Goal: Task Accomplishment & Management: Manage account settings

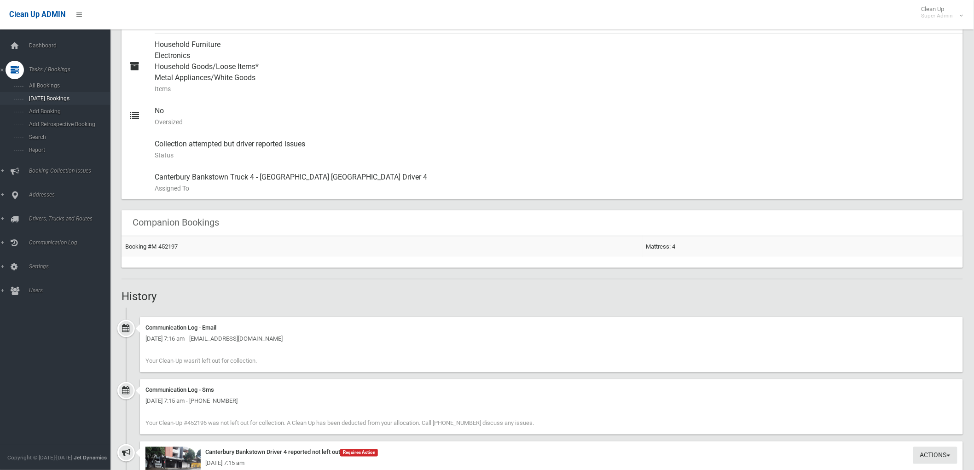
scroll to position [212, 0]
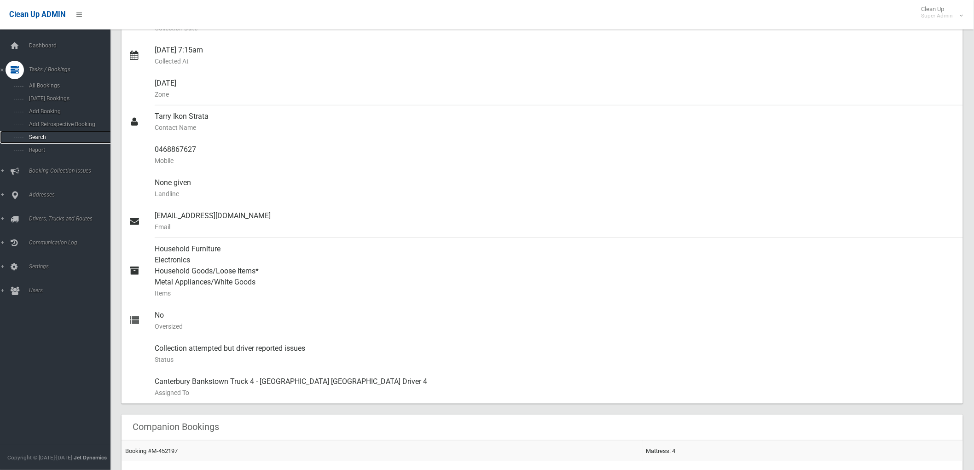
click at [51, 132] on link "Search" at bounding box center [59, 137] width 118 height 13
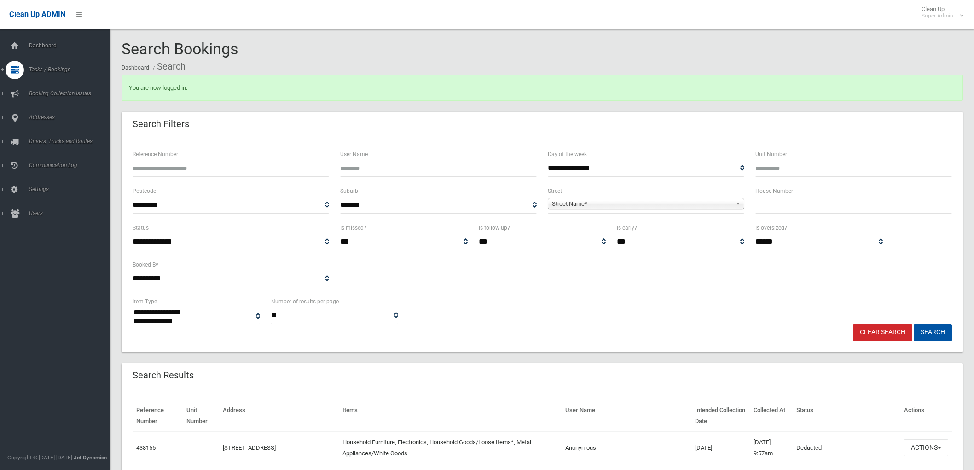
select select
click at [860, 214] on div "House Number" at bounding box center [854, 203] width 208 height 37
click at [847, 209] on input "text" at bounding box center [853, 204] width 196 height 17
type input "**"
click at [649, 205] on span "Street Name*" at bounding box center [642, 203] width 180 height 11
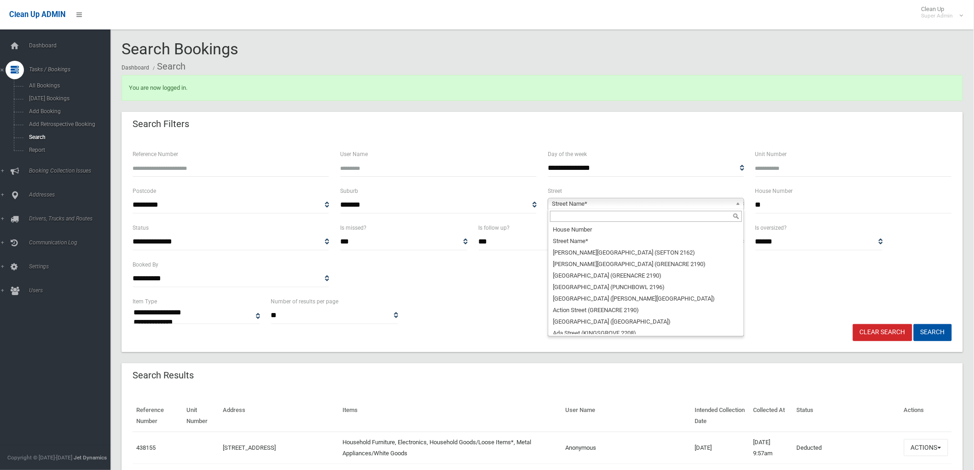
click at [605, 219] on input "text" at bounding box center [646, 216] width 192 height 11
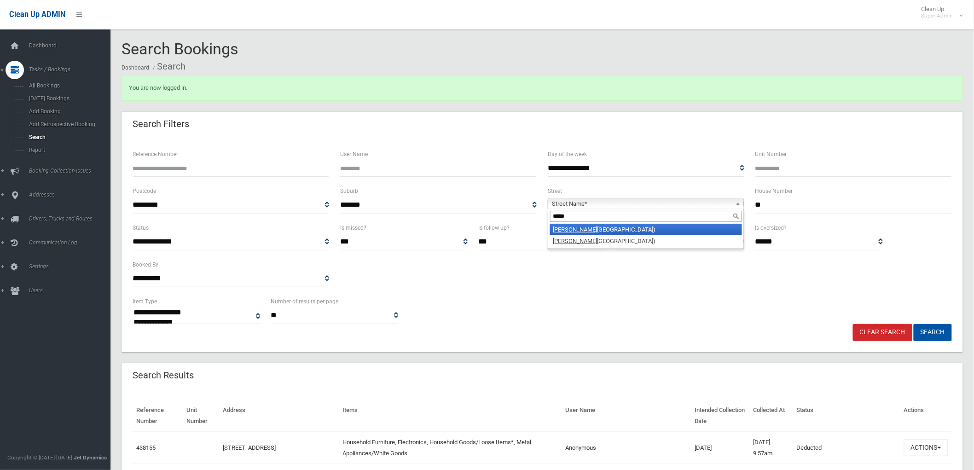
type input "*****"
click at [600, 228] on li "Quigg Street North (LAKEMBA 2195)" at bounding box center [646, 230] width 192 height 12
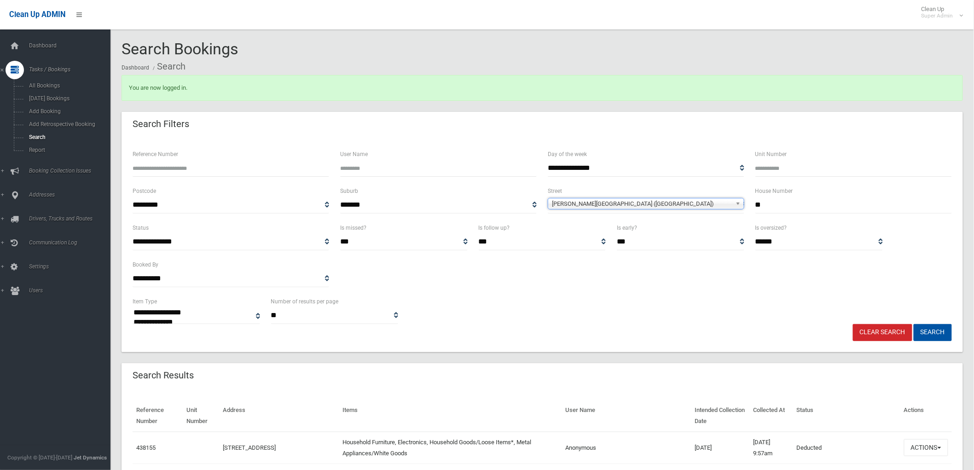
click at [913, 324] on button "Search" at bounding box center [932, 332] width 38 height 17
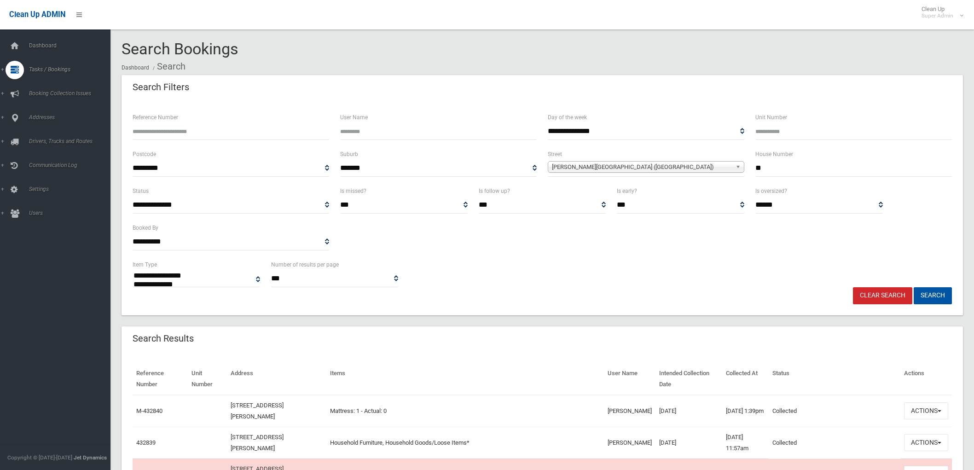
select select
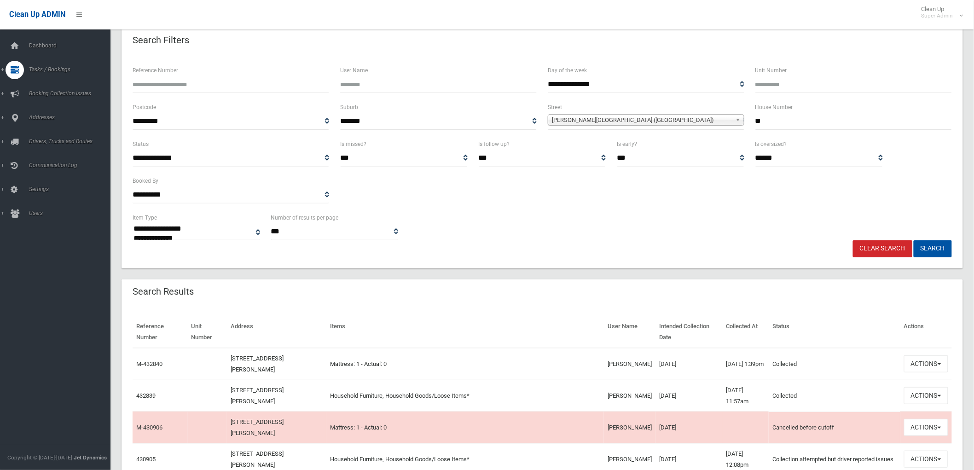
scroll to position [102, 0]
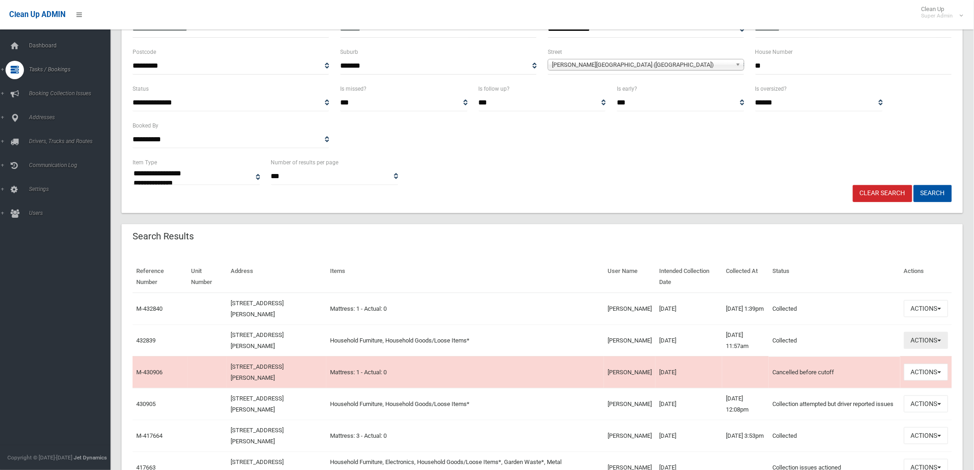
click at [945, 346] on button "Actions" at bounding box center [926, 340] width 44 height 17
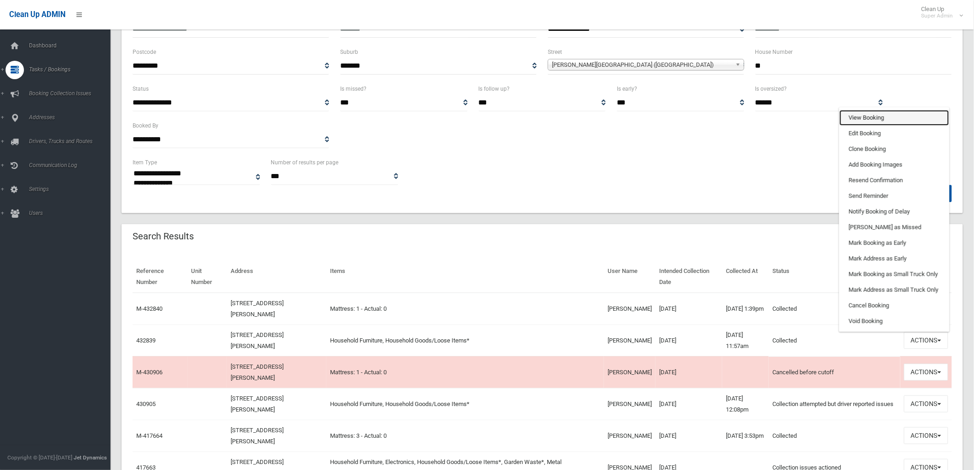
click at [864, 120] on link "View Booking" at bounding box center [894, 118] width 110 height 16
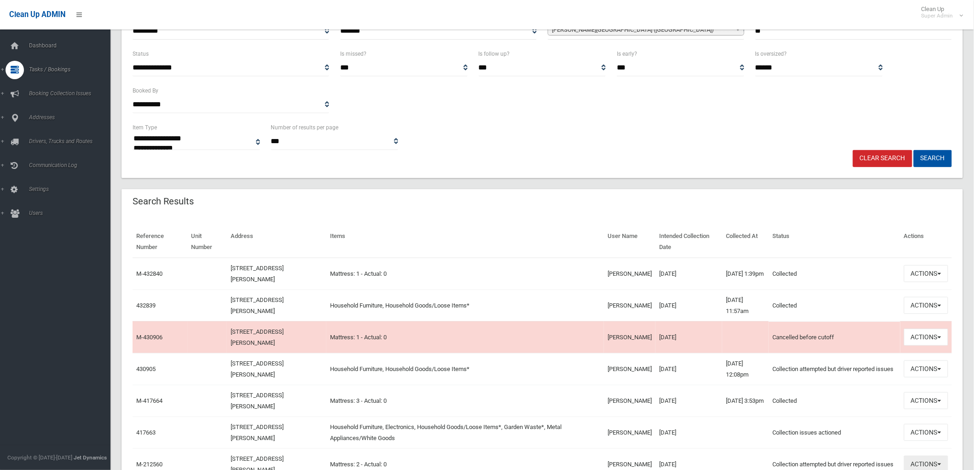
scroll to position [204, 0]
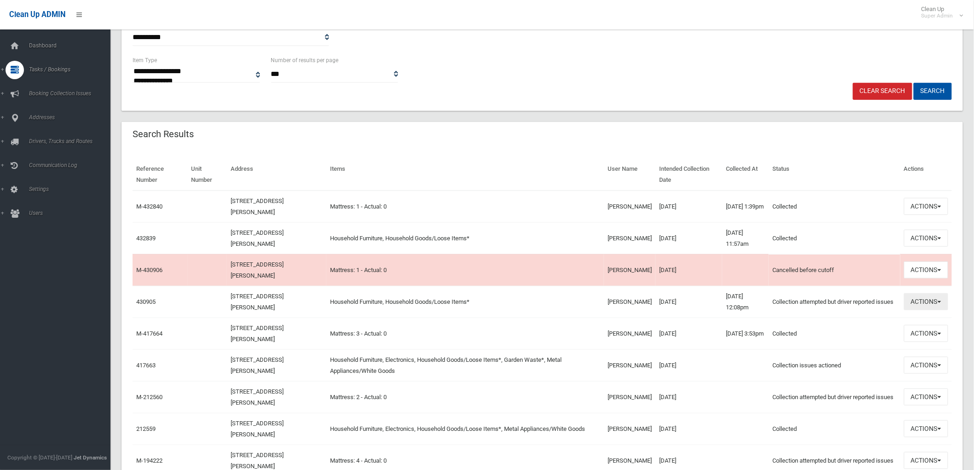
click at [936, 306] on button "Actions" at bounding box center [926, 301] width 44 height 17
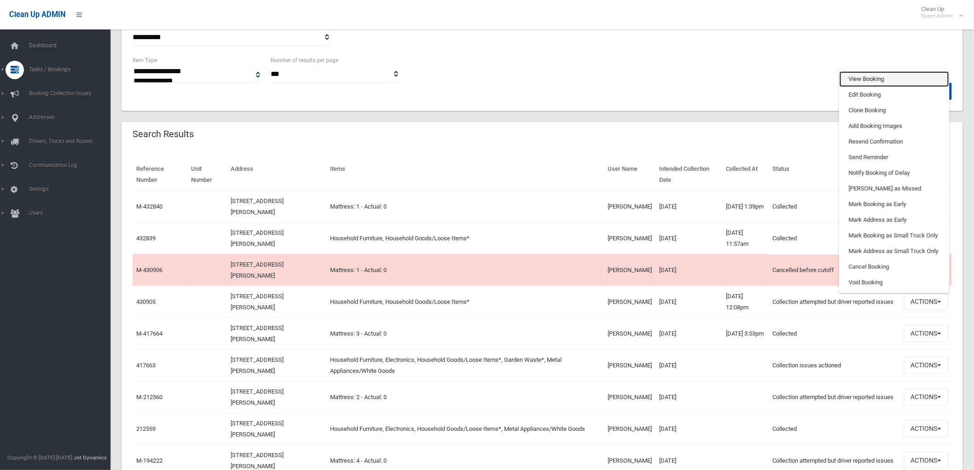
click at [867, 82] on link "View Booking" at bounding box center [894, 79] width 110 height 16
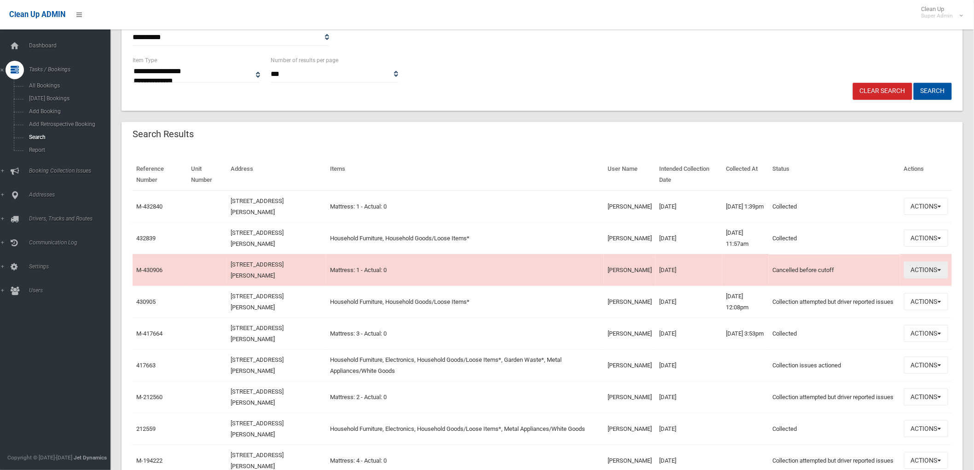
click at [941, 267] on button "Actions" at bounding box center [926, 269] width 44 height 17
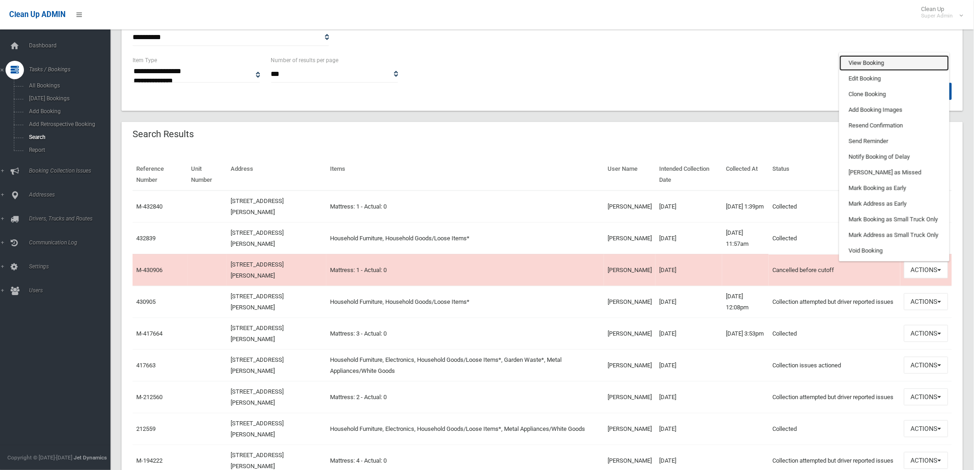
click at [880, 67] on link "View Booking" at bounding box center [894, 63] width 110 height 16
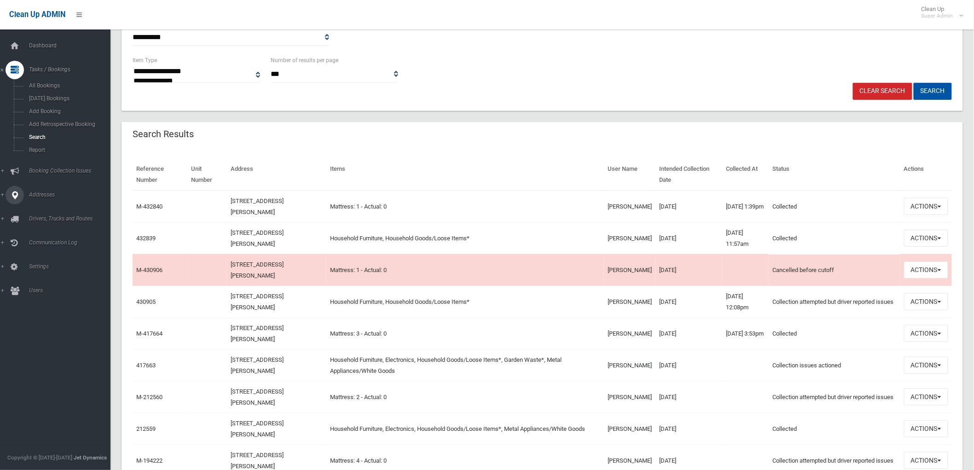
click at [20, 202] on div at bounding box center [15, 195] width 18 height 18
click at [52, 133] on span "All Addresses" at bounding box center [68, 133] width 84 height 6
click at [939, 300] on button "Actions" at bounding box center [926, 301] width 44 height 17
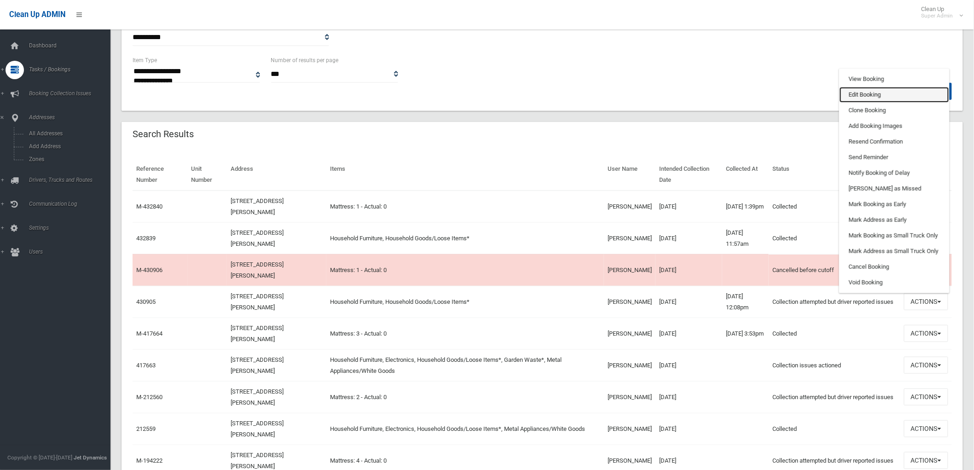
click at [895, 90] on link "Edit Booking" at bounding box center [894, 95] width 110 height 16
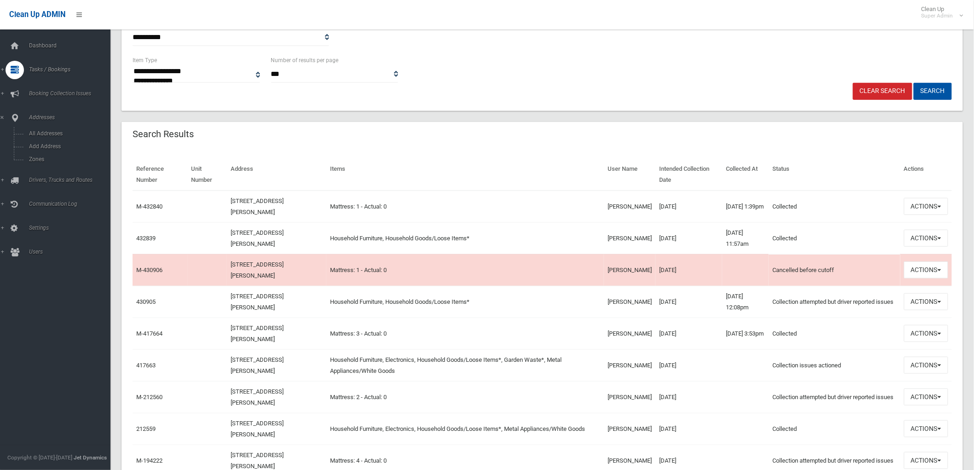
scroll to position [414, 0]
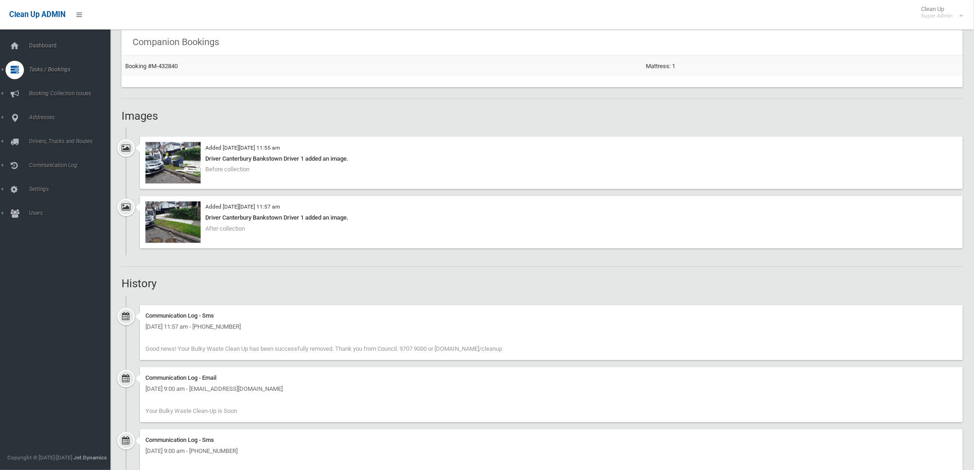
scroll to position [613, 0]
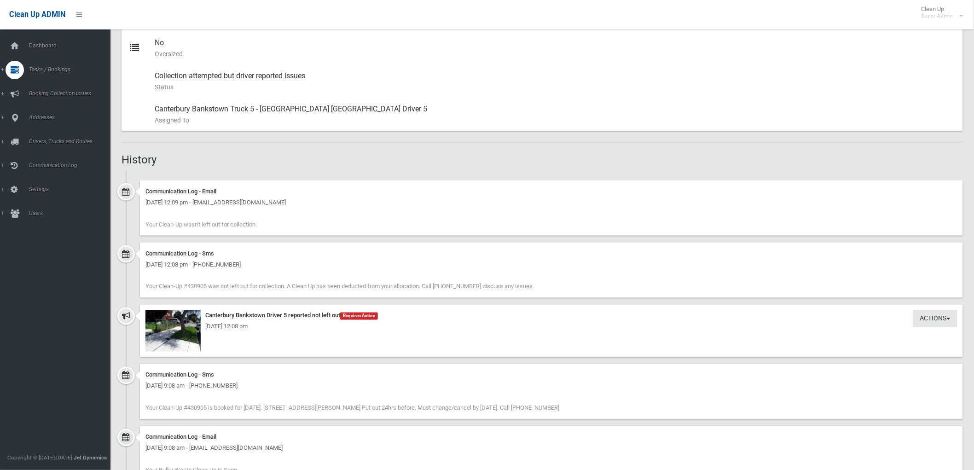
scroll to position [460, 0]
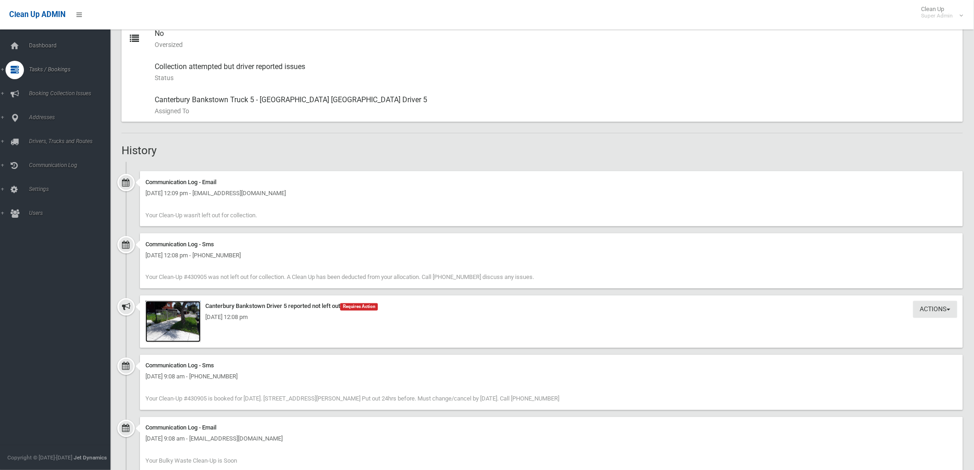
click at [186, 335] on img at bounding box center [172, 321] width 55 height 41
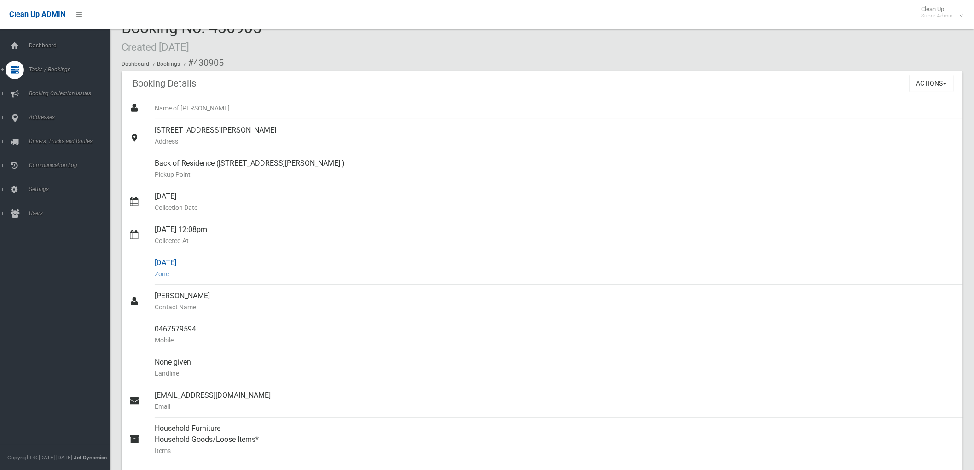
scroll to position [0, 0]
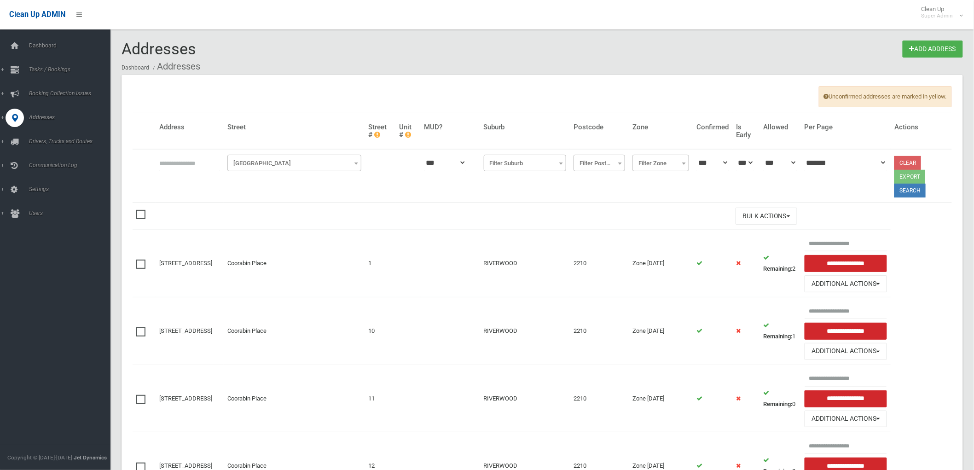
click at [191, 166] on input "text" at bounding box center [189, 162] width 61 height 17
type input "**********"
click button at bounding box center [0, 0] width 0 height 0
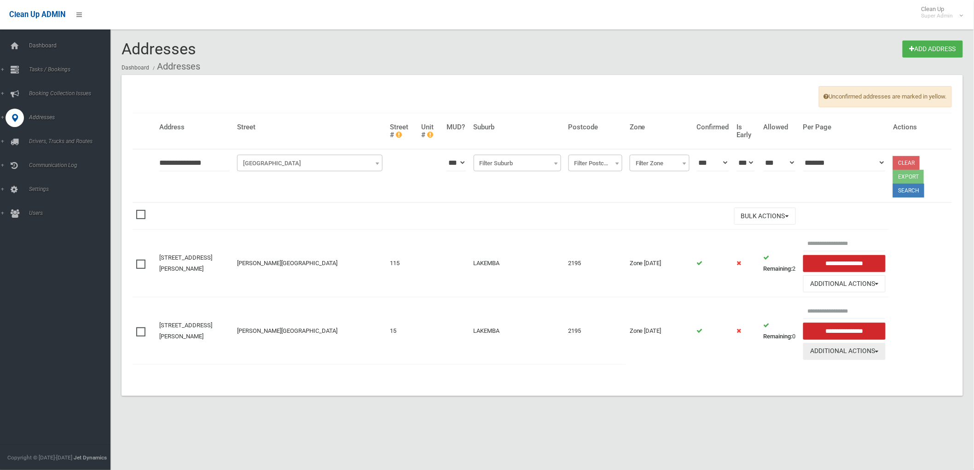
click at [848, 353] on button "Additional Actions" at bounding box center [844, 351] width 82 height 17
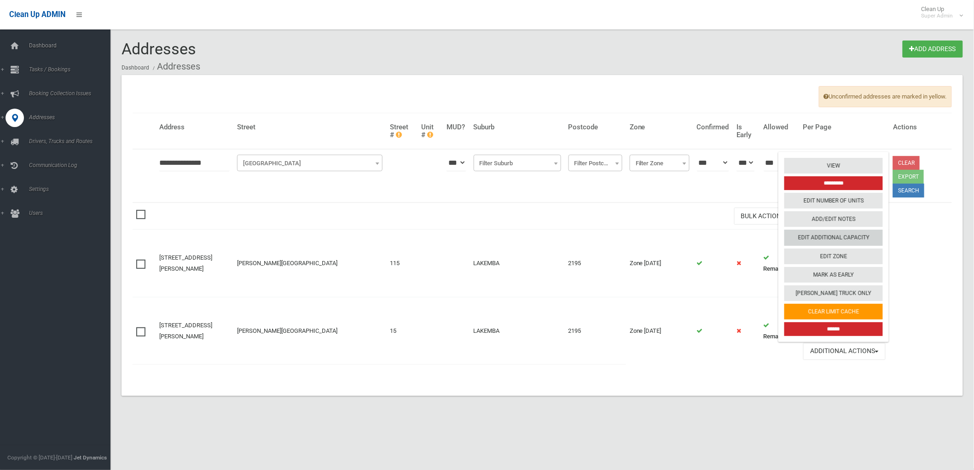
click at [838, 240] on link "Edit Additional Capacity" at bounding box center [833, 238] width 98 height 16
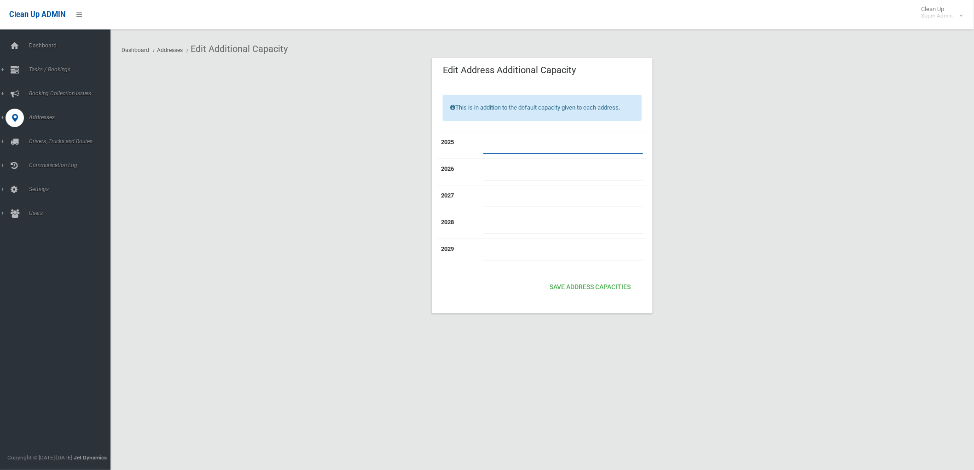
drag, startPoint x: 0, startPoint y: 0, endPoint x: 531, endPoint y: 150, distance: 551.6
click at [531, 150] on input "number" at bounding box center [563, 145] width 161 height 17
type input "*"
click at [612, 283] on button "Save Address capacities" at bounding box center [590, 287] width 88 height 17
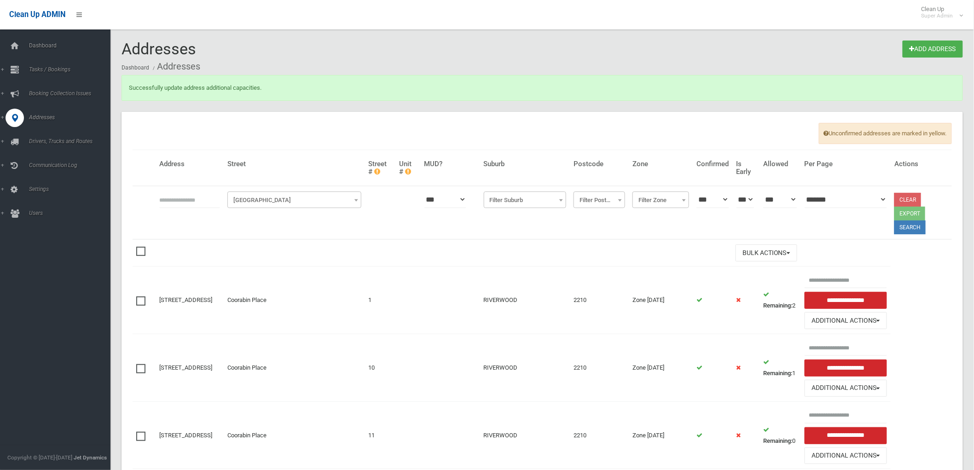
drag, startPoint x: 172, startPoint y: 200, endPoint x: 183, endPoint y: 200, distance: 10.6
click at [172, 200] on input "text" at bounding box center [189, 199] width 61 height 17
type input "********"
click button at bounding box center [0, 0] width 0 height 0
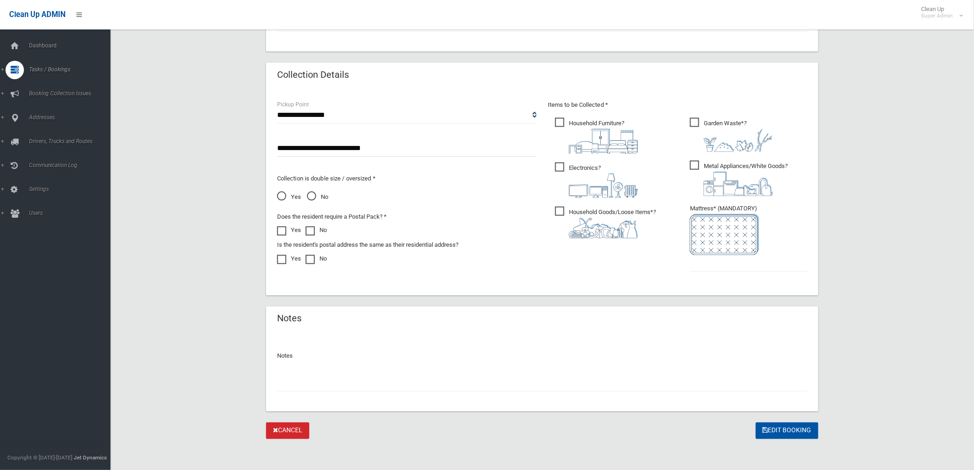
scroll to position [436, 0]
click at [412, 378] on input "text" at bounding box center [542, 381] width 530 height 17
click at [741, 256] on input "text" at bounding box center [748, 261] width 117 height 17
type input "*"
click at [553, 370] on div at bounding box center [542, 377] width 530 height 24
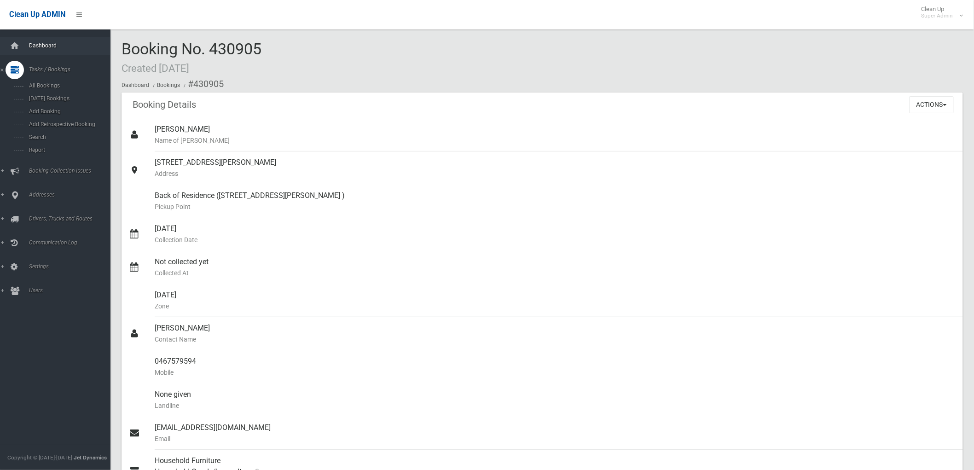
click at [56, 44] on span "Dashboard" at bounding box center [72, 45] width 92 height 6
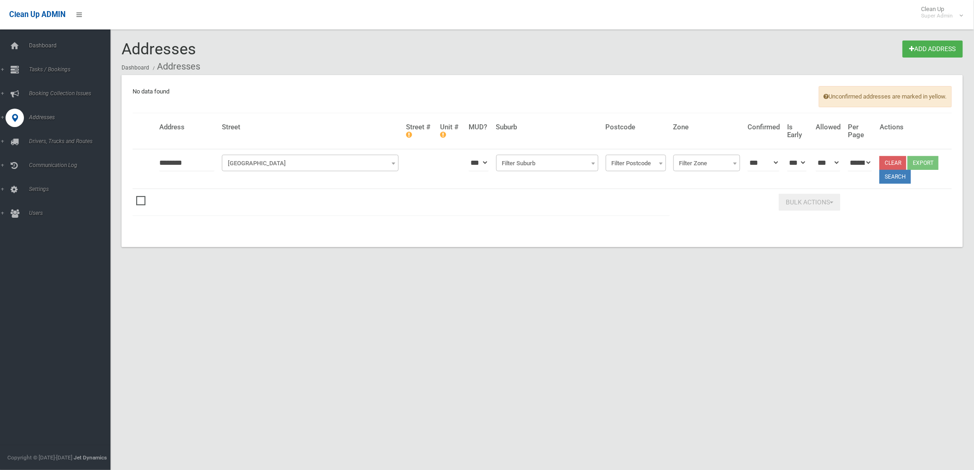
click at [190, 162] on input "********" at bounding box center [186, 162] width 55 height 17
drag, startPoint x: 193, startPoint y: 162, endPoint x: 145, endPoint y: 162, distance: 47.9
click at [145, 162] on tr "**********" at bounding box center [542, 169] width 819 height 40
click at [192, 164] on input "********" at bounding box center [186, 162] width 55 height 17
type input "*******"
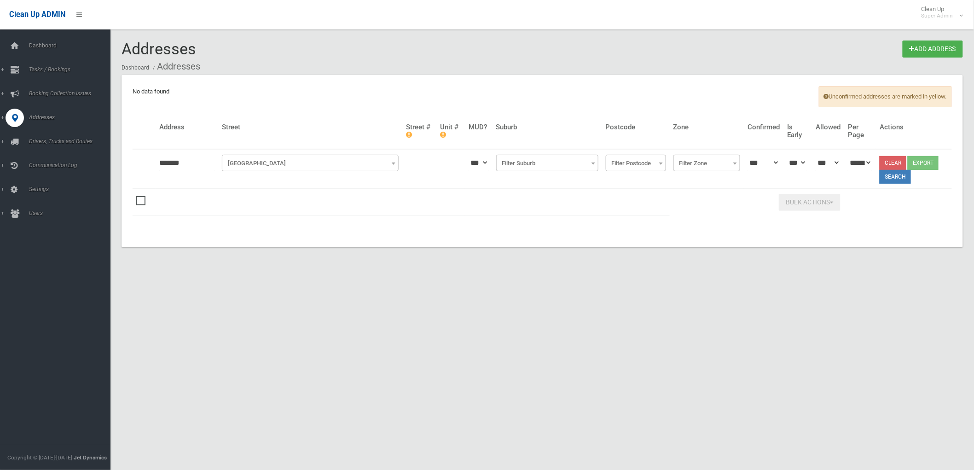
click button at bounding box center [0, 0] width 0 height 0
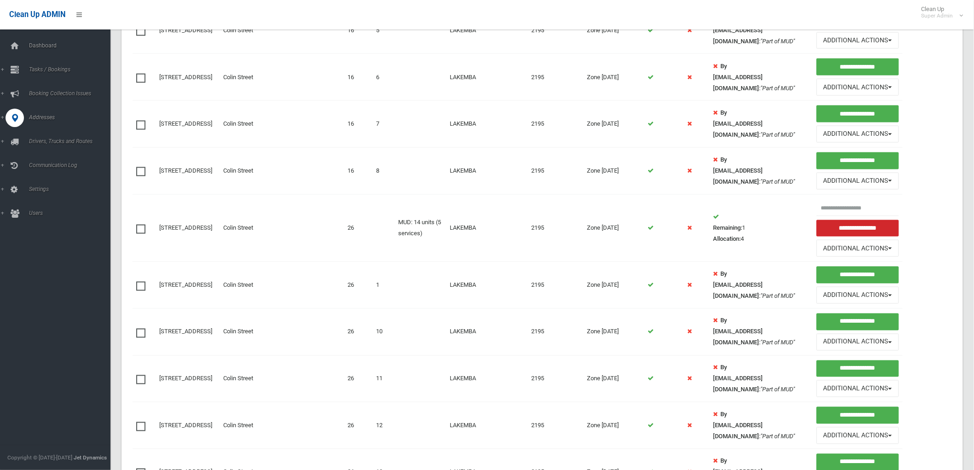
scroll to position [562, 0]
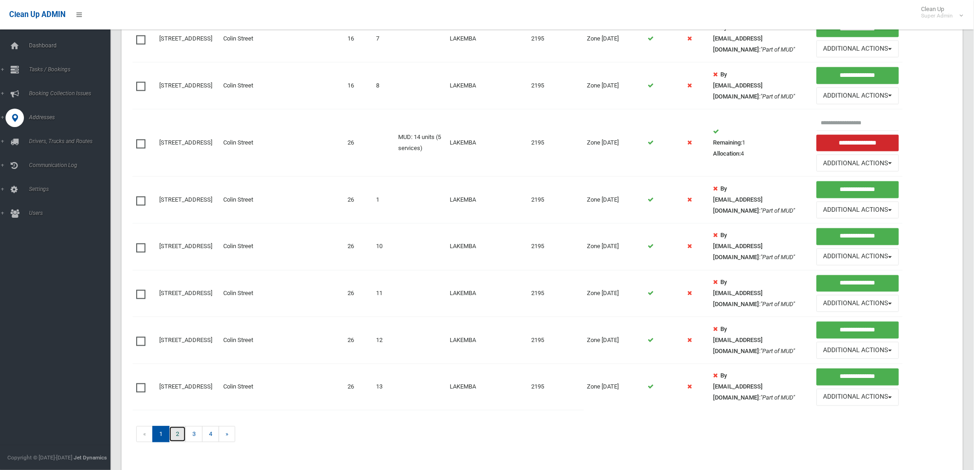
click at [176, 433] on link "2" at bounding box center [177, 434] width 17 height 16
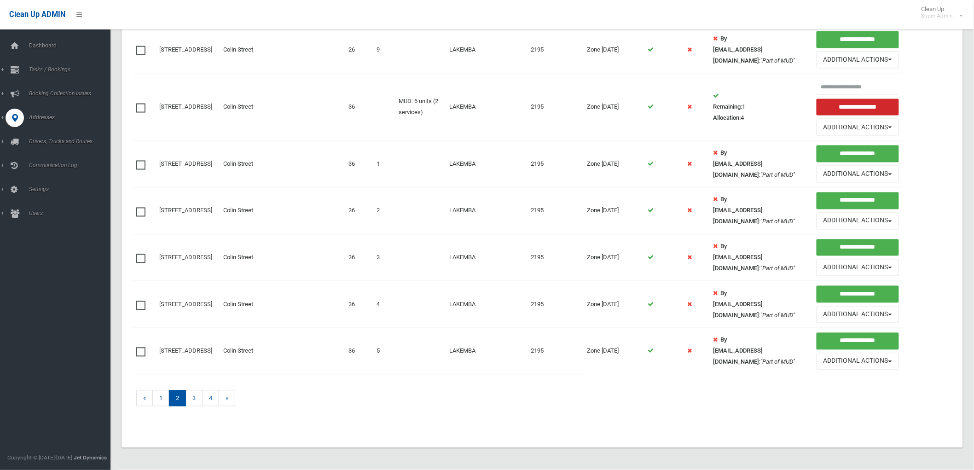
scroll to position [582, 0]
click at [229, 395] on link "»" at bounding box center [227, 398] width 17 height 16
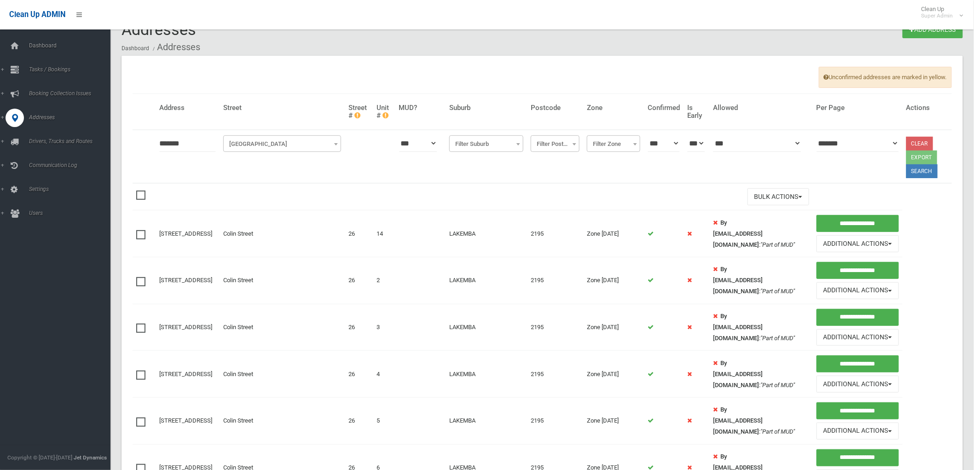
scroll to position [0, 0]
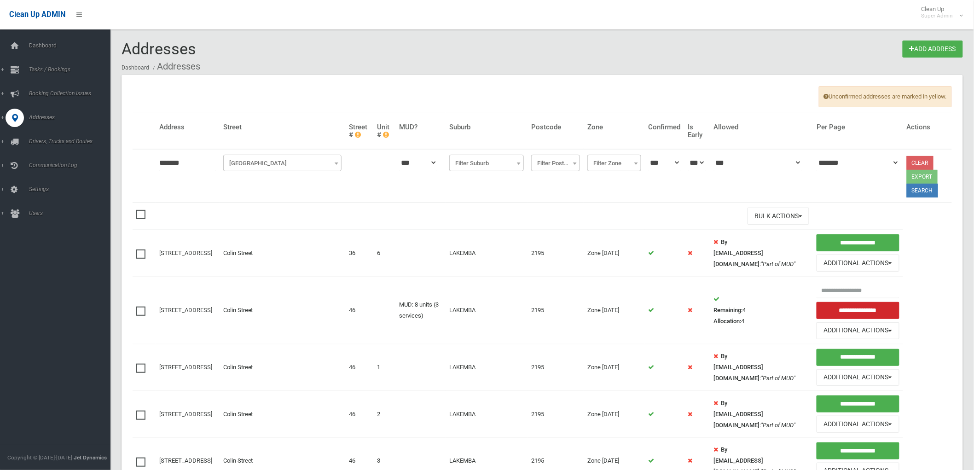
click at [258, 163] on span "Filter Street" at bounding box center [282, 163] width 114 height 13
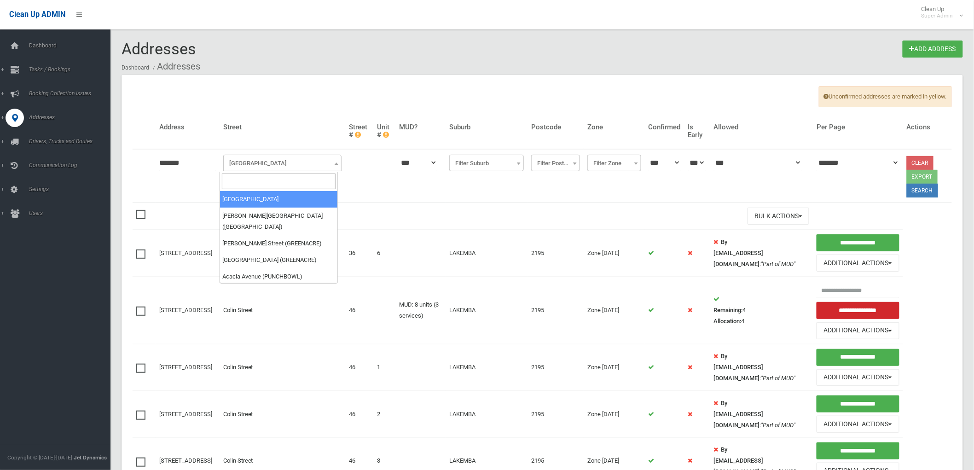
click at [259, 181] on input "search" at bounding box center [279, 181] width 114 height 16
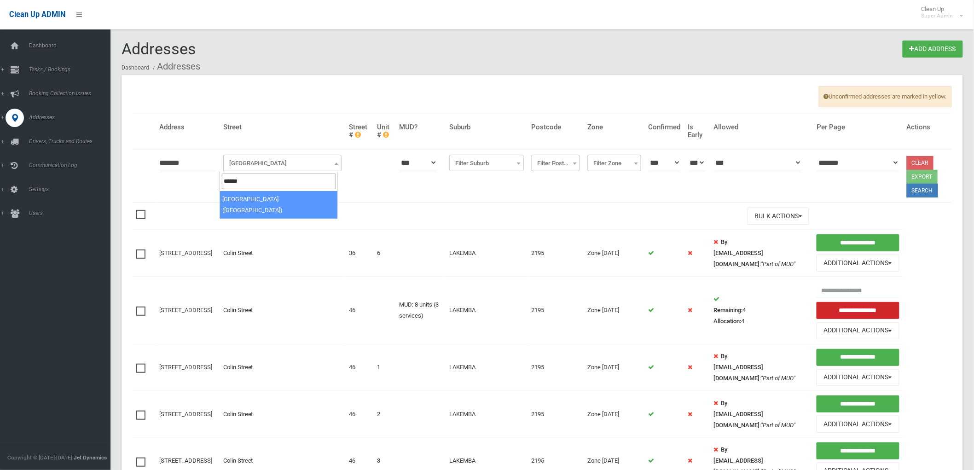
type input "*****"
select select "***"
drag, startPoint x: 196, startPoint y: 164, endPoint x: 131, endPoint y: 155, distance: 65.5
type input "*"
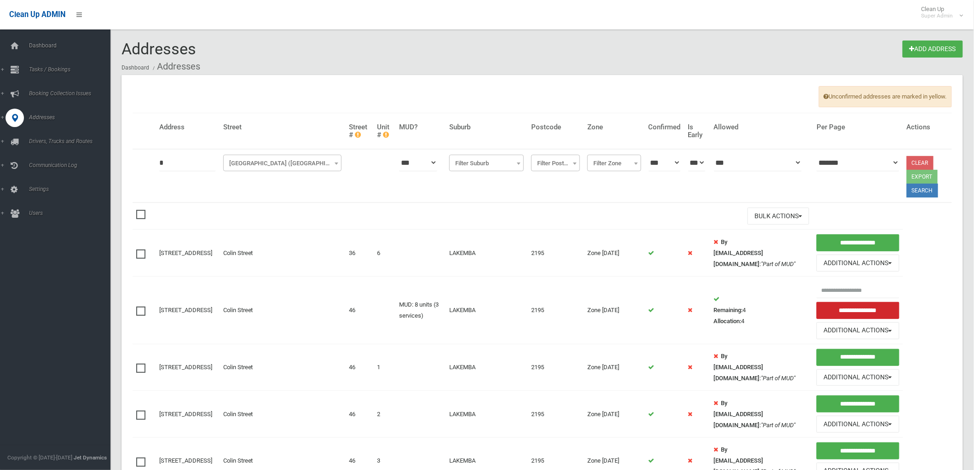
click button at bounding box center [0, 0] width 0 height 0
click at [193, 155] on input "*" at bounding box center [187, 162] width 57 height 17
click at [190, 158] on input "*" at bounding box center [187, 162] width 57 height 17
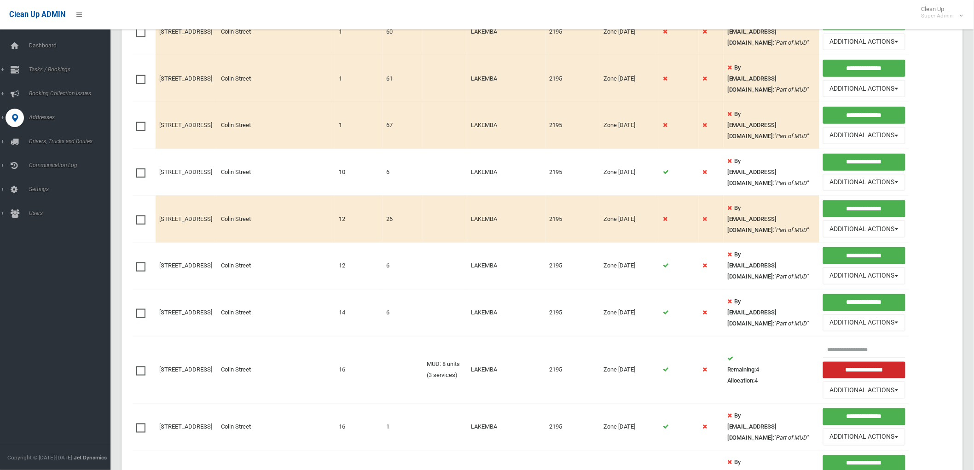
scroll to position [582, 0]
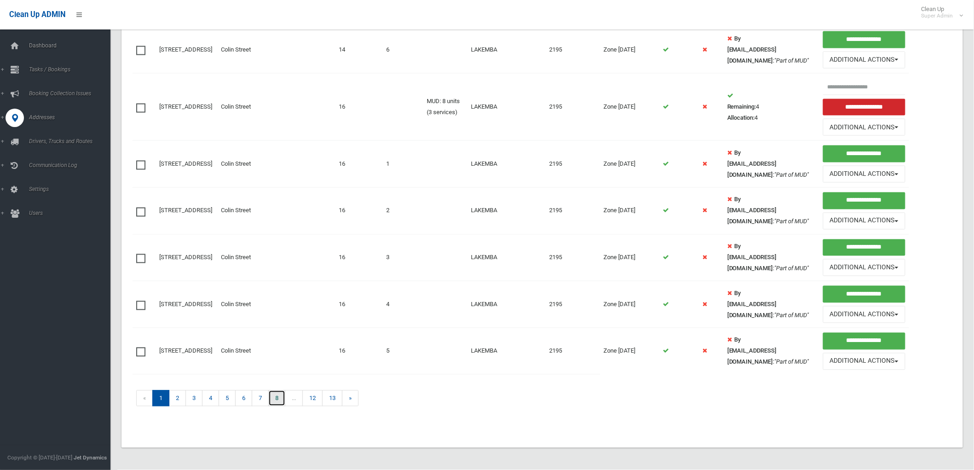
click at [278, 404] on link "8" at bounding box center [276, 398] width 17 height 16
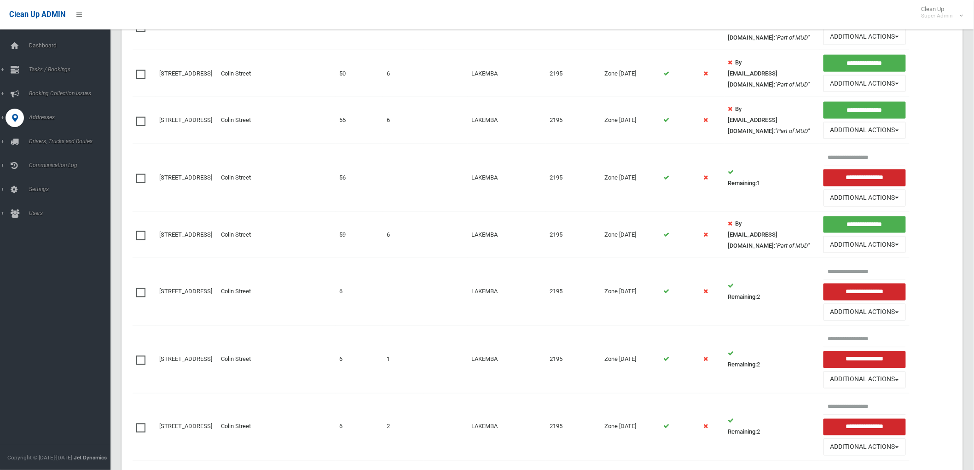
scroll to position [562, 0]
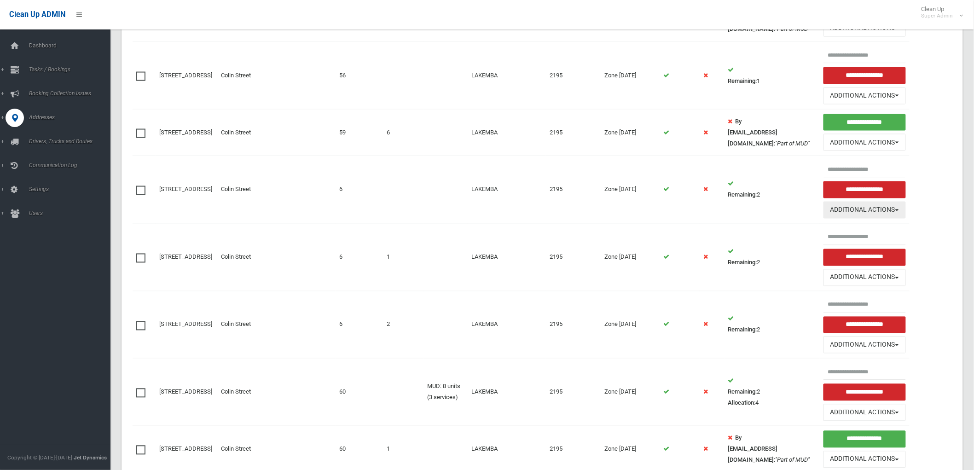
click at [878, 215] on button "Additional Actions" at bounding box center [864, 210] width 82 height 17
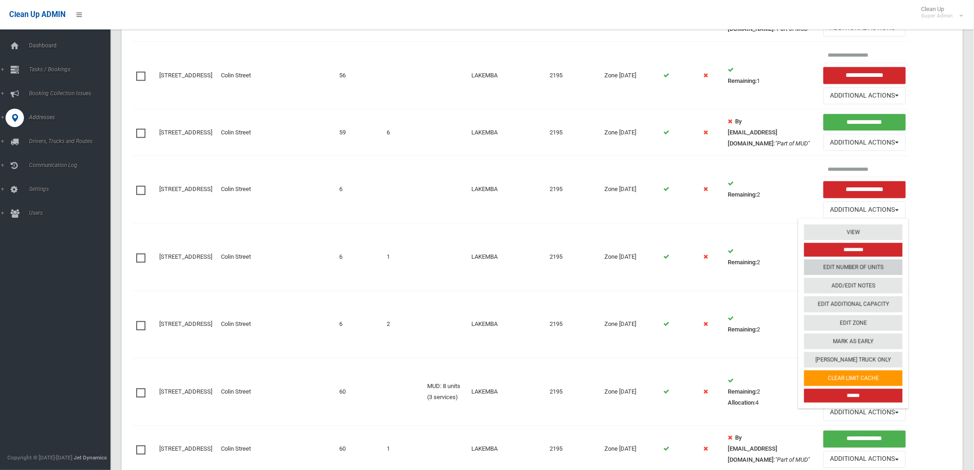
click at [859, 265] on link "Edit Number of Units" at bounding box center [853, 268] width 98 height 16
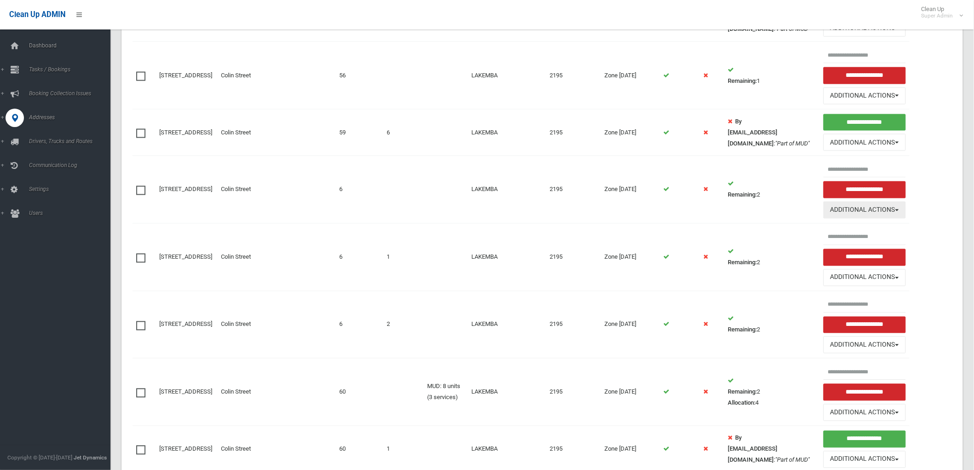
click at [895, 211] on span "button" at bounding box center [897, 210] width 4 height 2
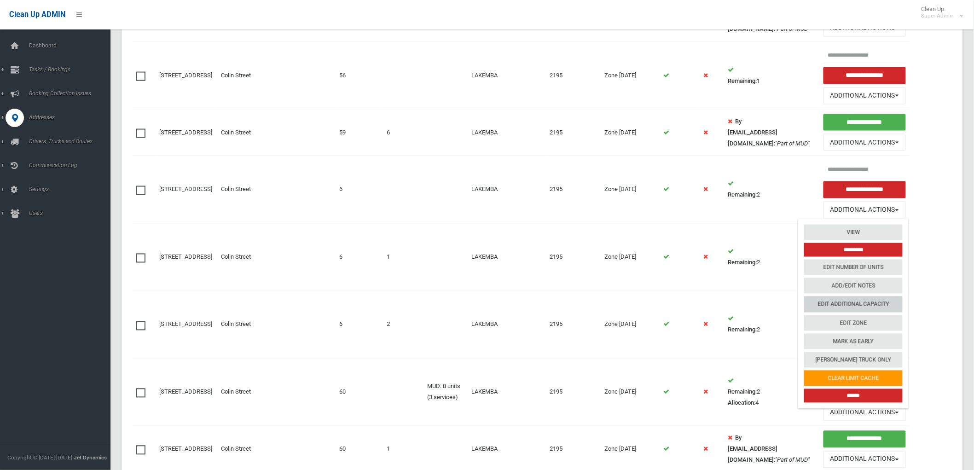
click at [867, 304] on link "Edit Additional Capacity" at bounding box center [853, 304] width 98 height 16
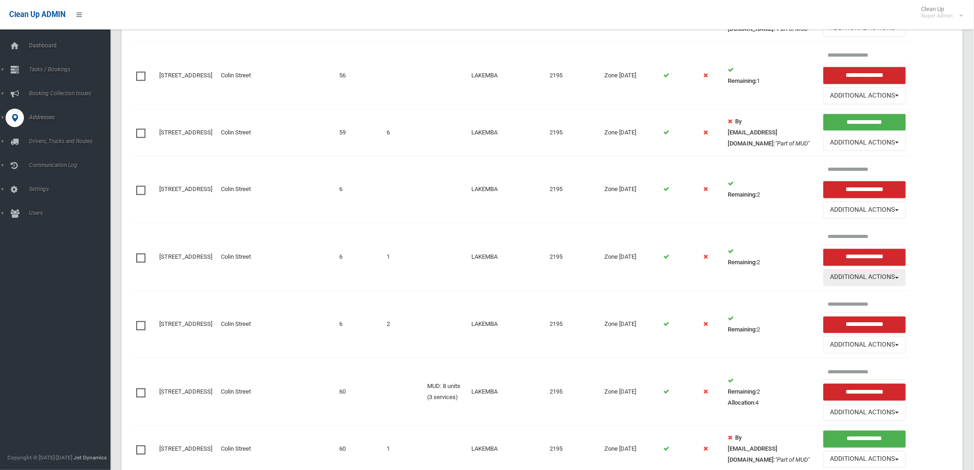
click at [880, 281] on button "Additional Actions" at bounding box center [864, 277] width 82 height 17
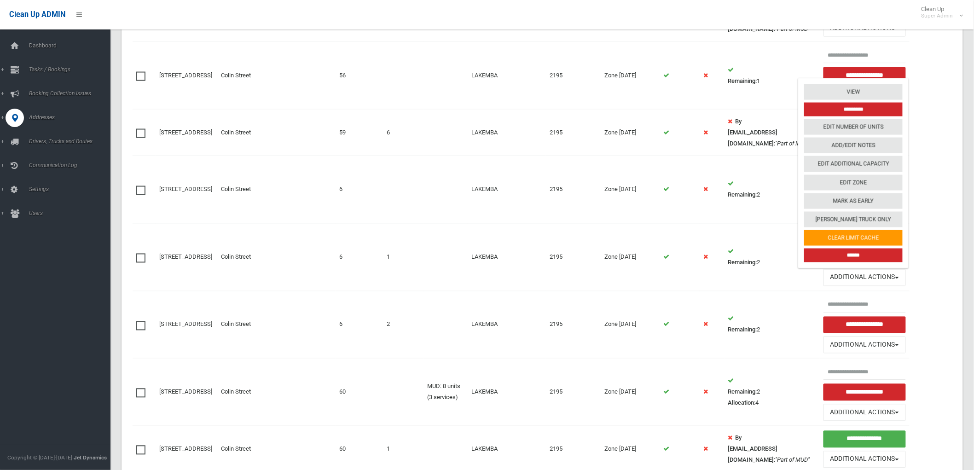
click at [140, 254] on span at bounding box center [143, 254] width 14 height 0
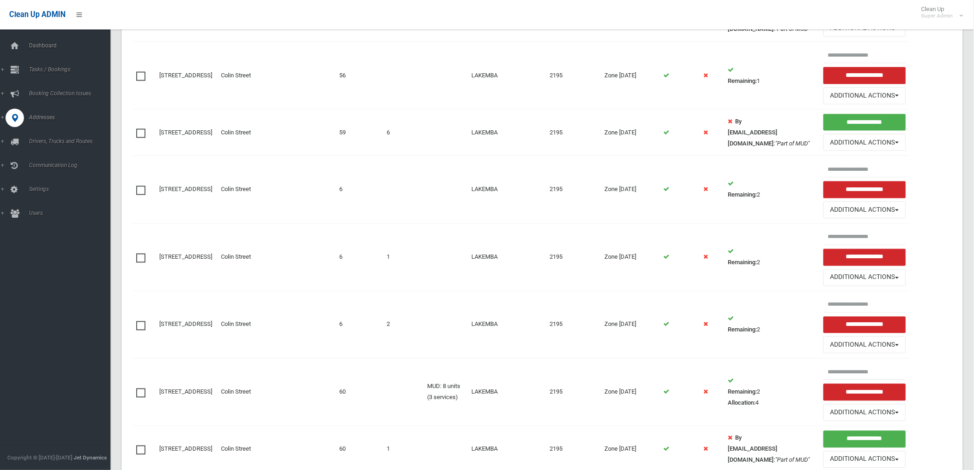
click at [141, 321] on span at bounding box center [143, 321] width 14 height 0
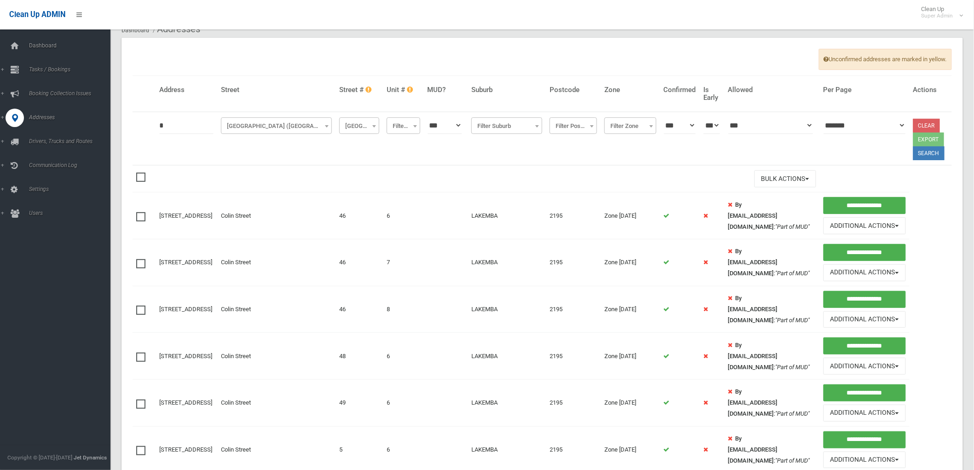
scroll to position [0, 0]
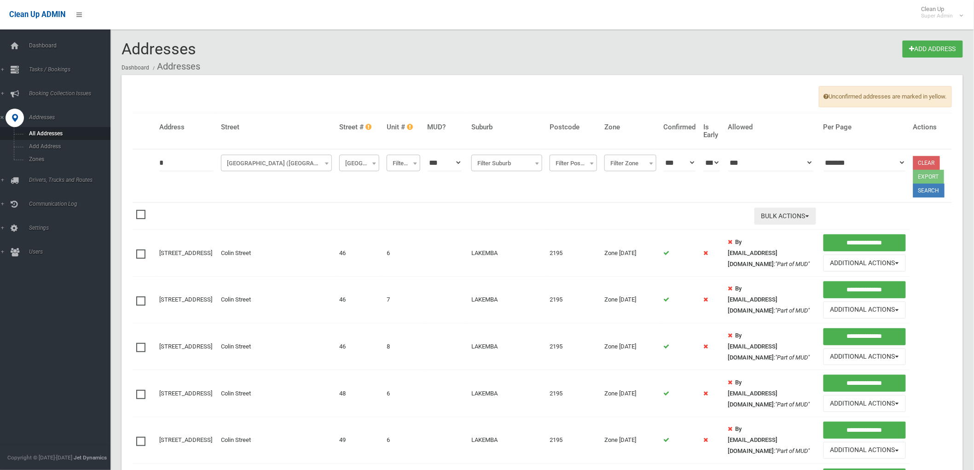
click at [785, 212] on button "Bulk Actions" at bounding box center [785, 216] width 62 height 17
click at [787, 230] on link "Delete Selected" at bounding box center [810, 235] width 110 height 16
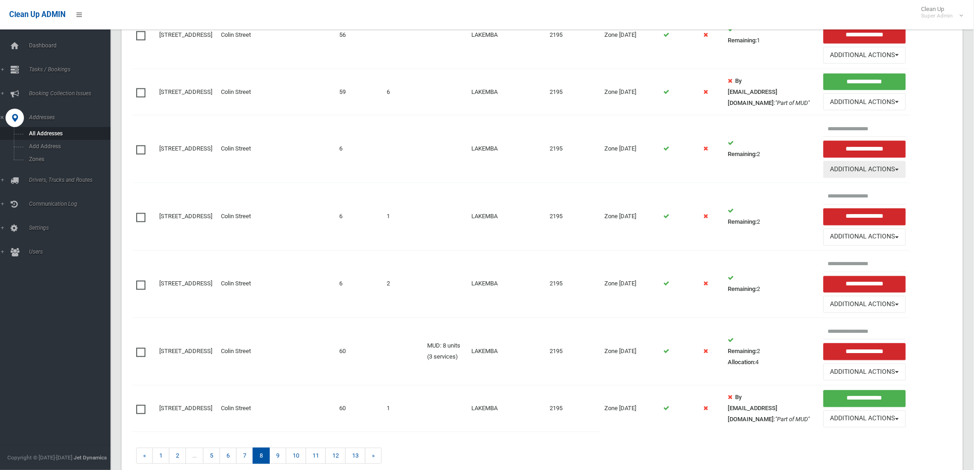
scroll to position [613, 0]
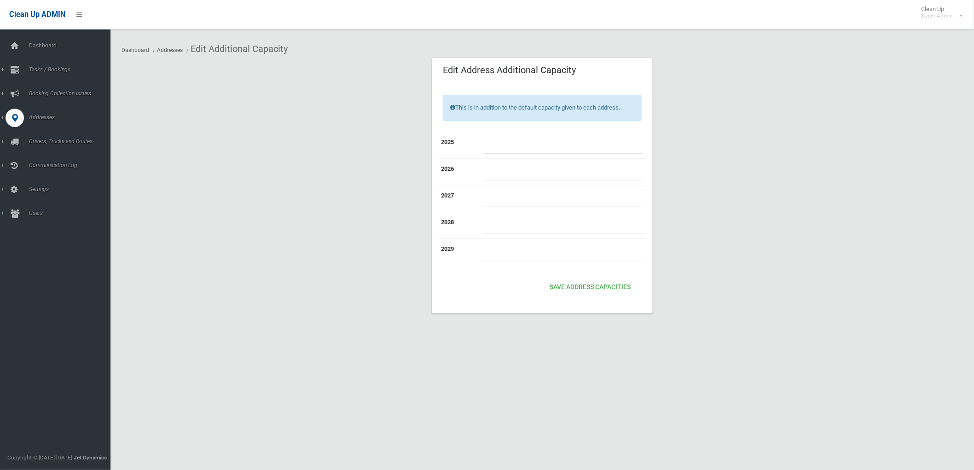
click at [545, 147] on input "number" at bounding box center [563, 145] width 161 height 17
type input "*"
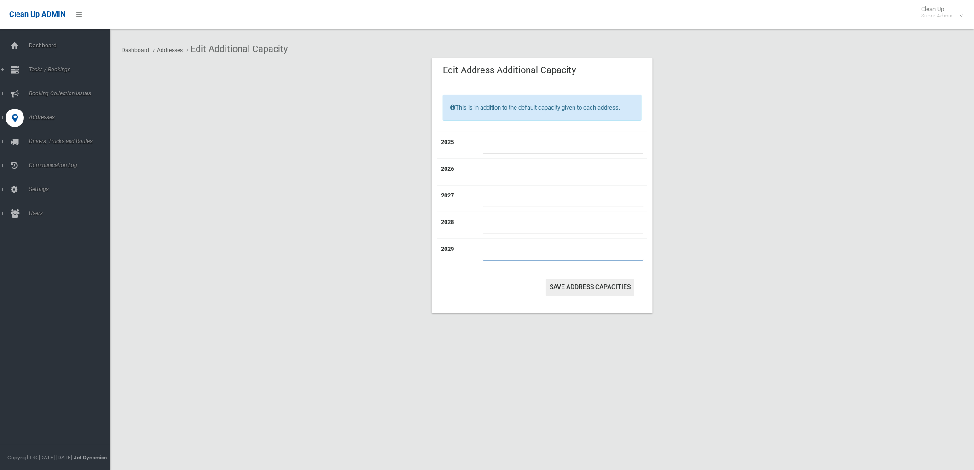
type input "*"
click at [606, 283] on button "Save Address capacities" at bounding box center [590, 287] width 88 height 17
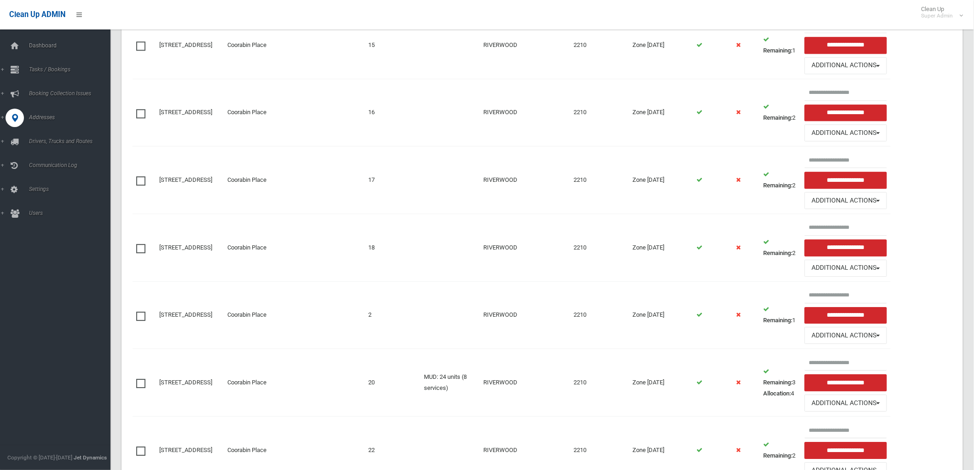
scroll to position [991, 0]
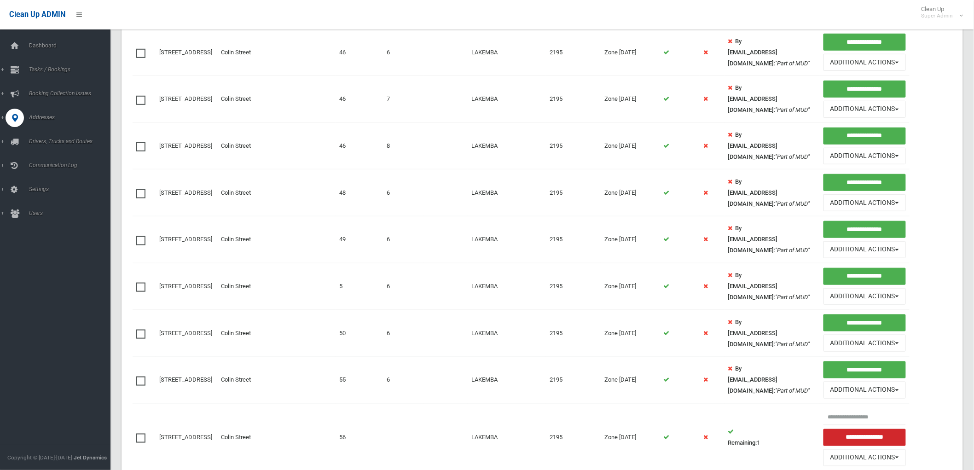
scroll to position [200, 0]
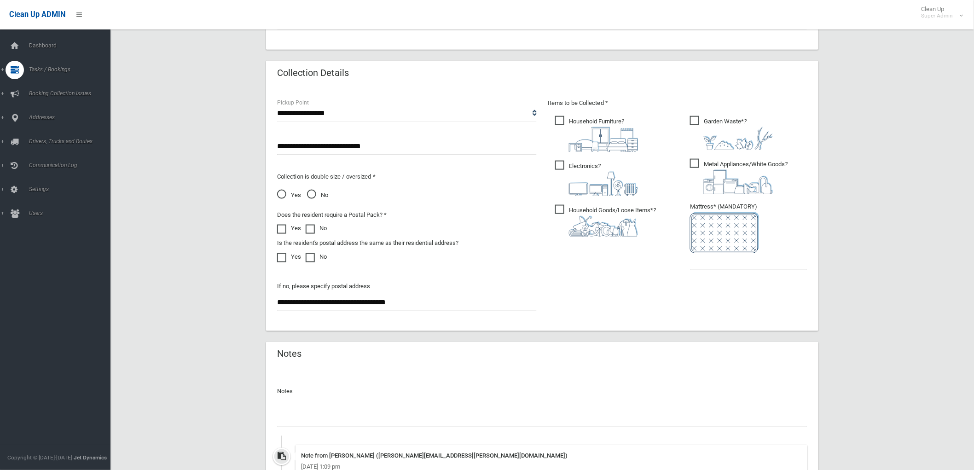
scroll to position [436, 0]
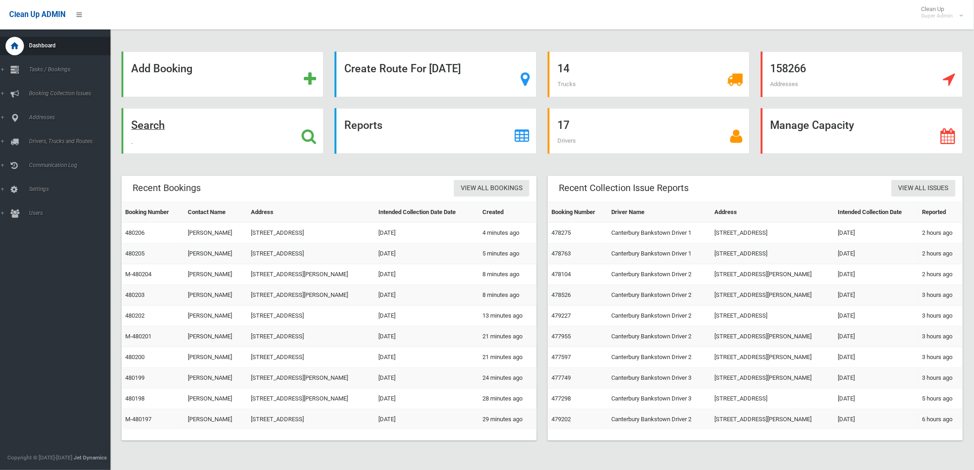
click at [207, 126] on div "Search" at bounding box center [222, 131] width 202 height 46
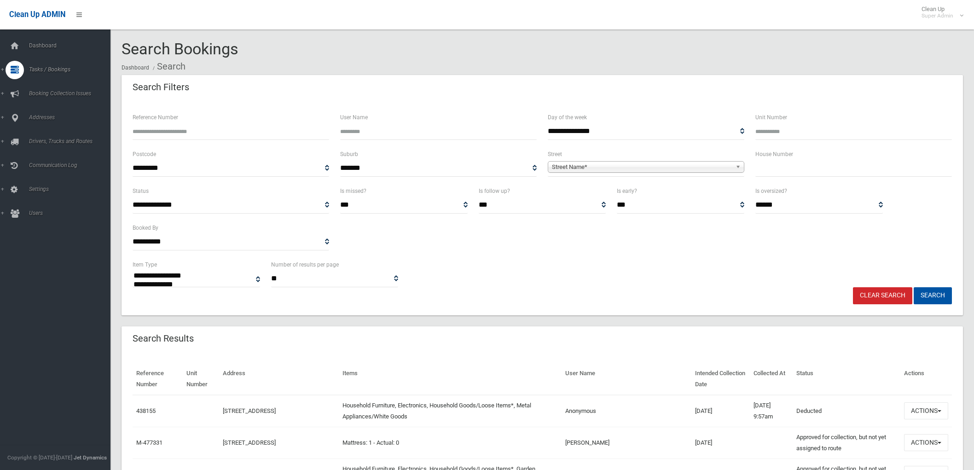
select select
click at [764, 171] on input "text" at bounding box center [853, 168] width 196 height 17
type input "**"
click at [714, 162] on span "Street Name*" at bounding box center [642, 167] width 180 height 11
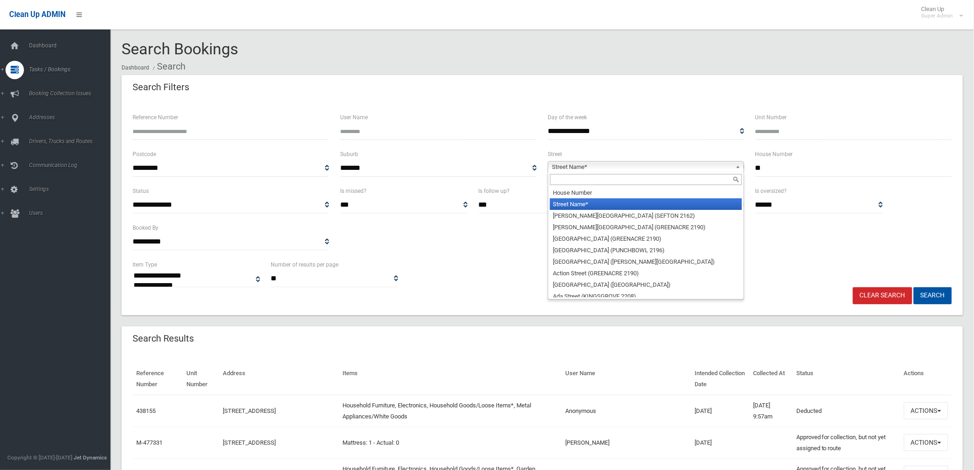
click at [693, 178] on input "text" at bounding box center [646, 179] width 192 height 11
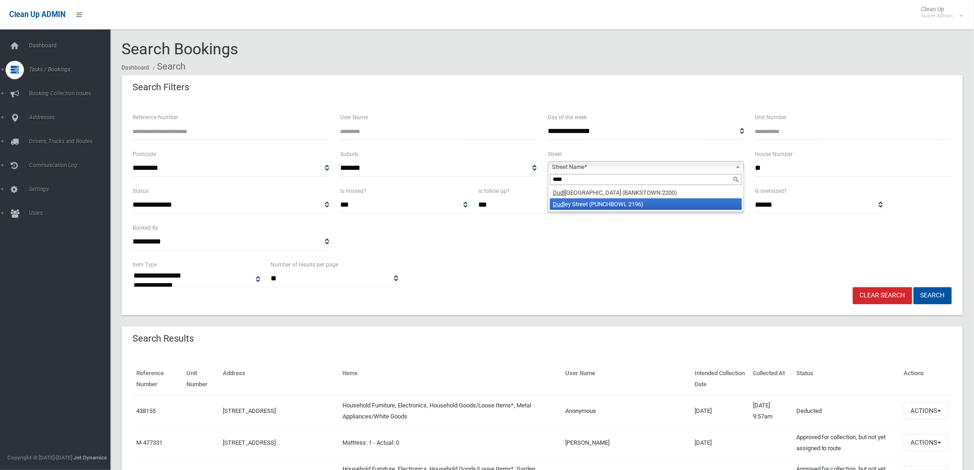
type input "****"
click at [674, 199] on li "Dudl ey Street (PUNCHBOWL 2196)" at bounding box center [646, 204] width 192 height 12
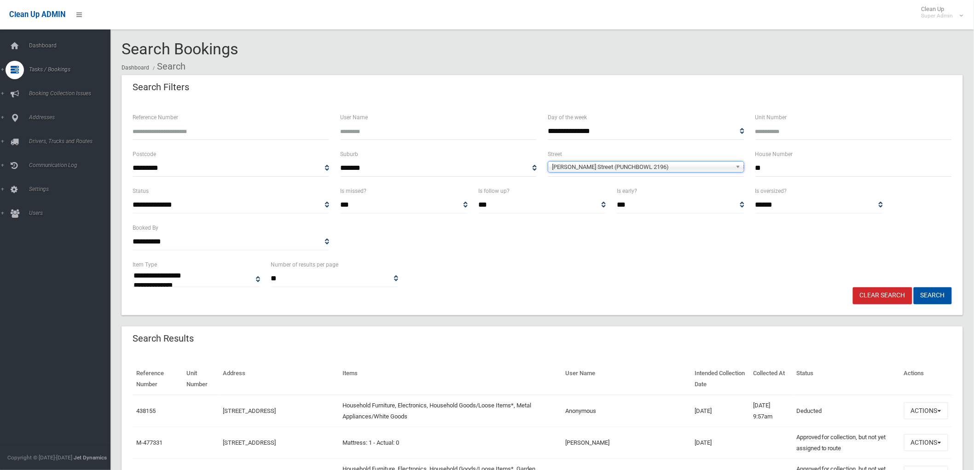
click at [913, 287] on button "Search" at bounding box center [932, 295] width 38 height 17
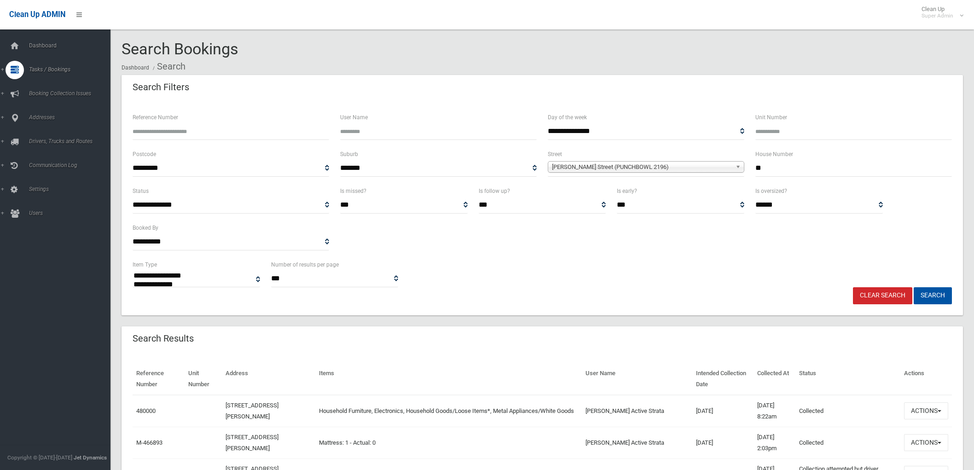
select select
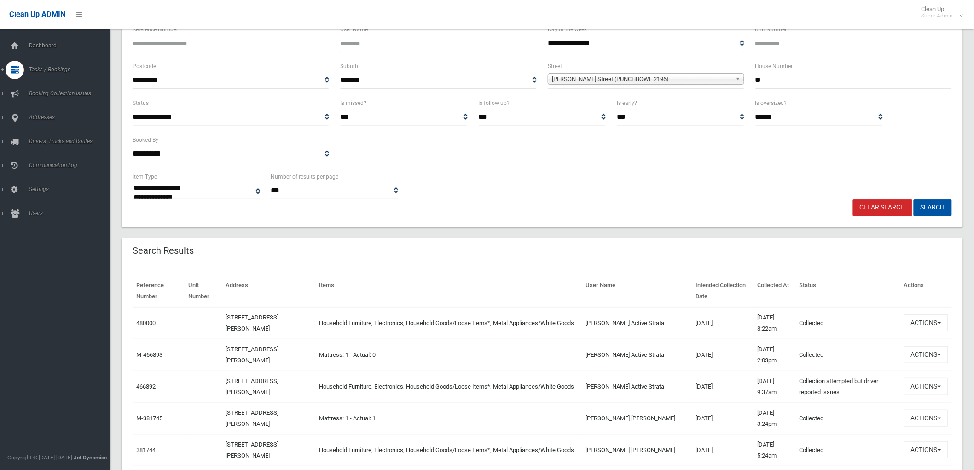
scroll to position [102, 0]
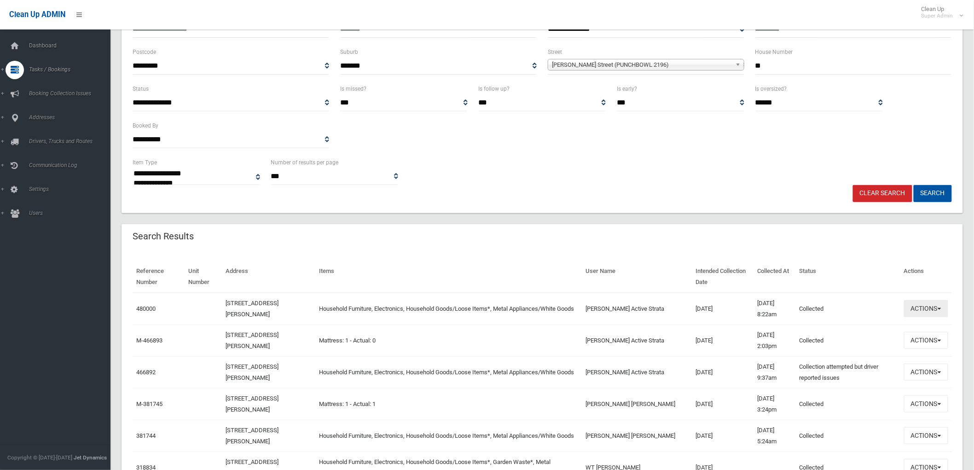
click at [924, 306] on button "Actions" at bounding box center [926, 308] width 44 height 17
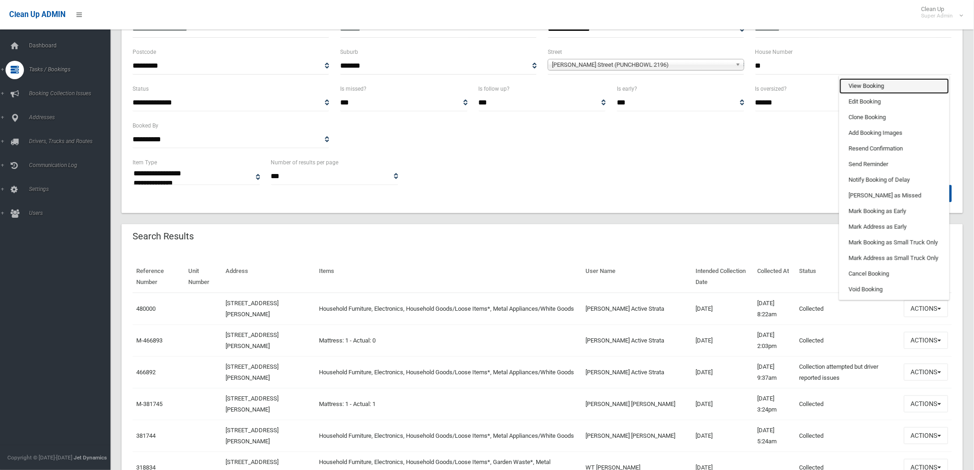
click at [886, 88] on link "View Booking" at bounding box center [894, 86] width 110 height 16
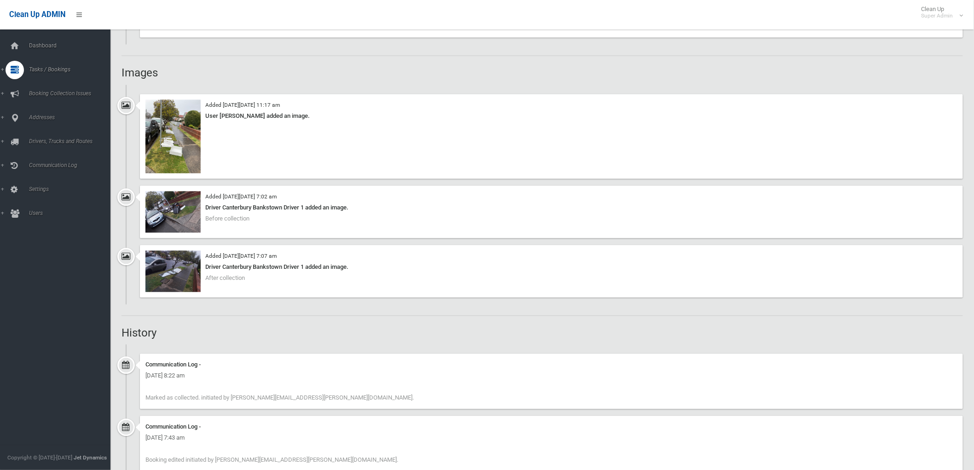
scroll to position [767, 0]
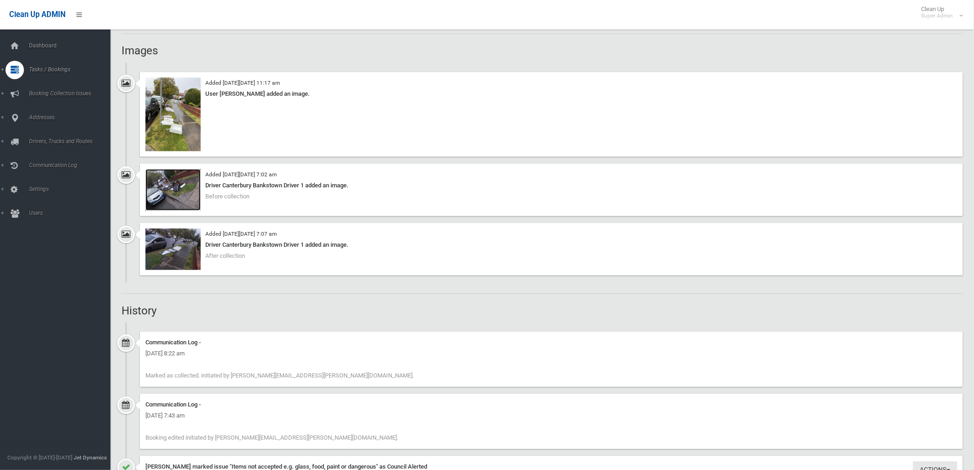
click at [173, 205] on img at bounding box center [172, 189] width 55 height 41
click at [167, 252] on img at bounding box center [172, 248] width 55 height 41
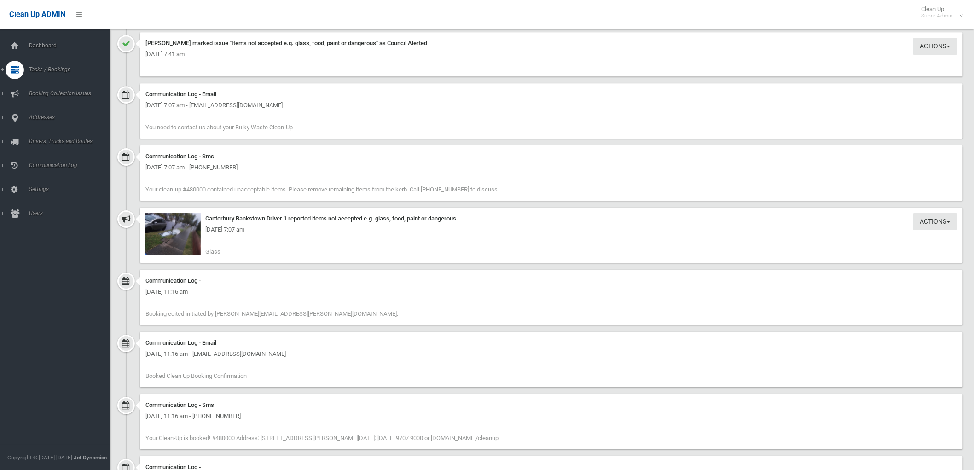
scroll to position [1255, 0]
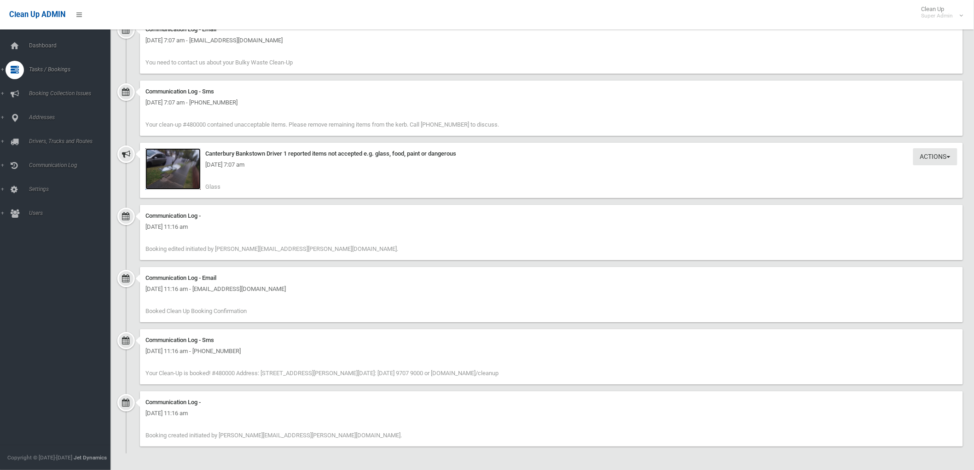
click at [179, 180] on img at bounding box center [172, 168] width 55 height 41
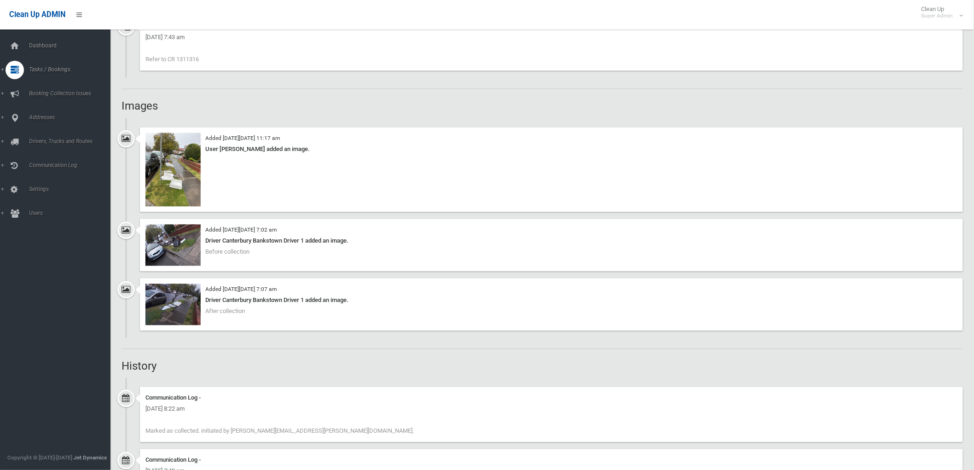
scroll to position [692, 0]
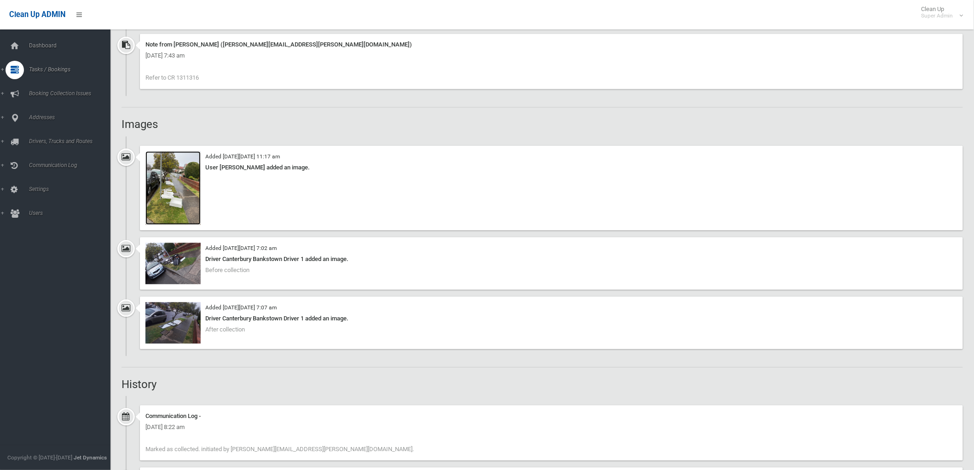
click at [160, 204] on img at bounding box center [172, 188] width 55 height 74
click at [178, 203] on img at bounding box center [172, 188] width 55 height 74
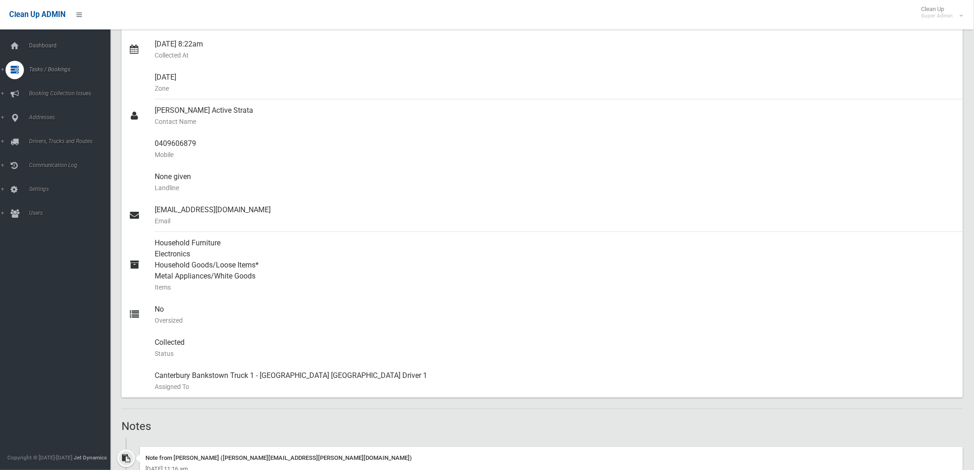
scroll to position [79, 0]
